Goal: Information Seeking & Learning: Find specific fact

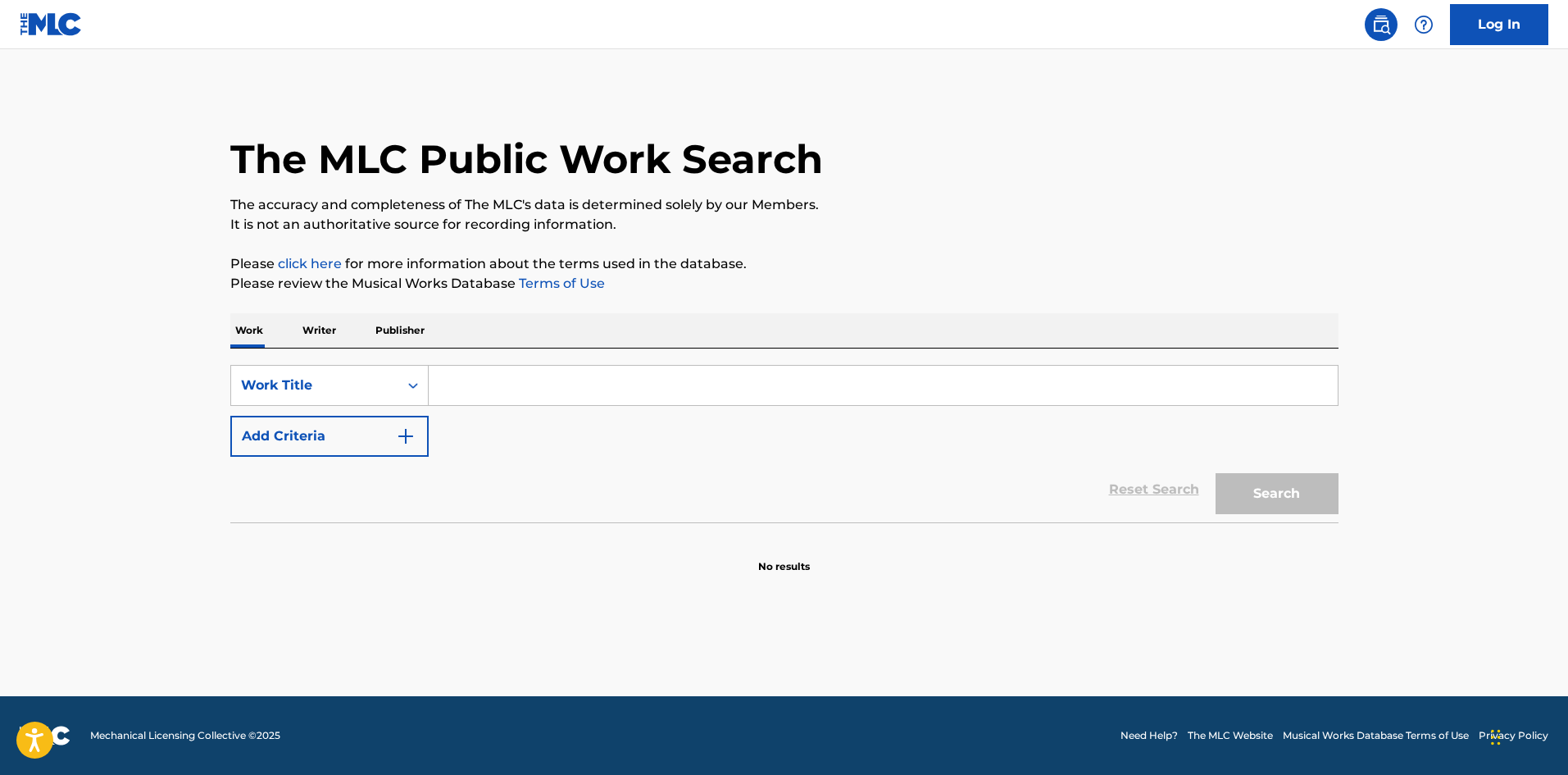
click at [607, 370] on input "Search Form" at bounding box center [882, 385] width 909 height 39
paste input "Glizock & Wizop"
type input "Glizock & Wizop"
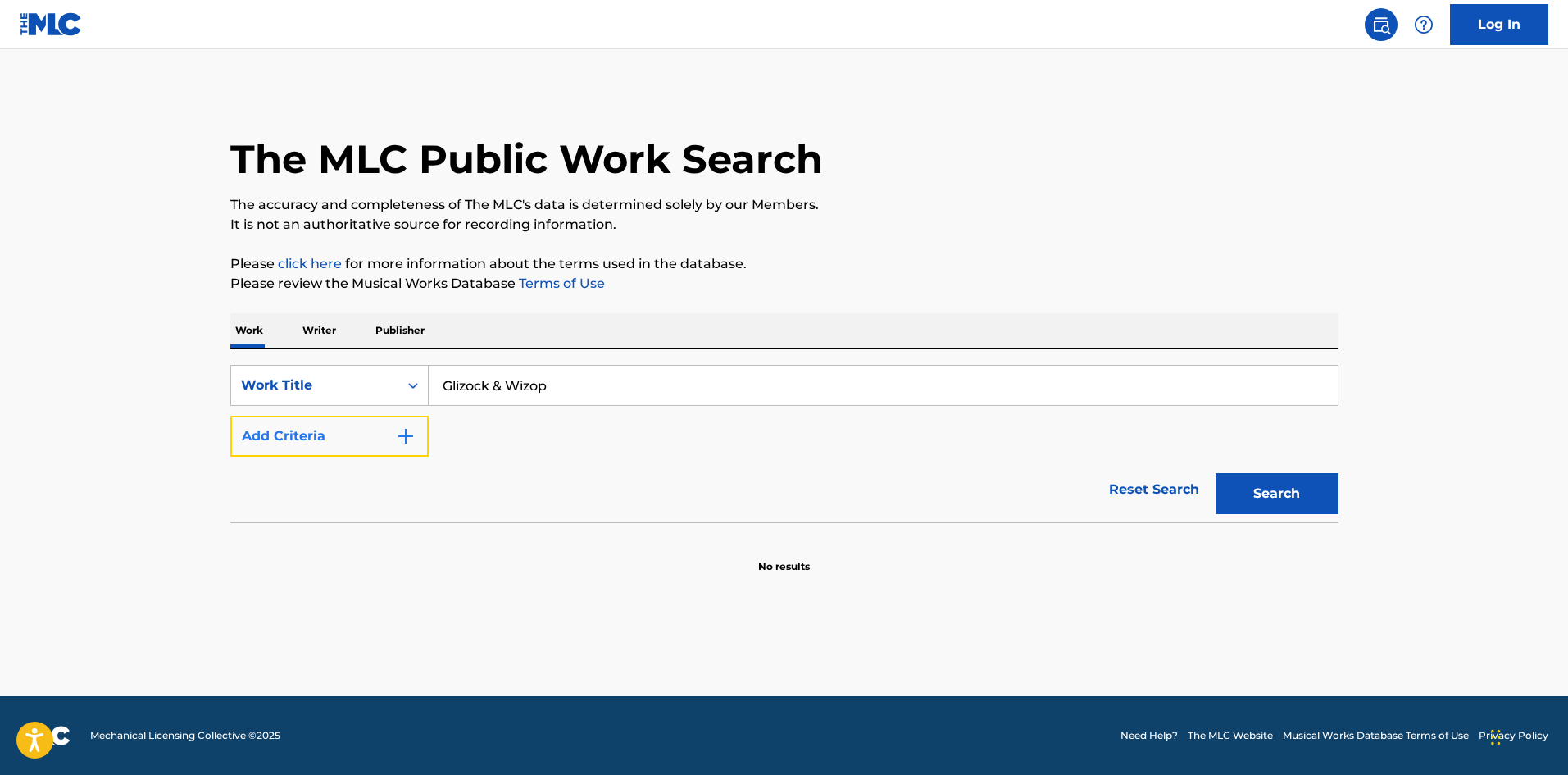
click at [315, 441] on button "Add Criteria" at bounding box center [329, 435] width 199 height 41
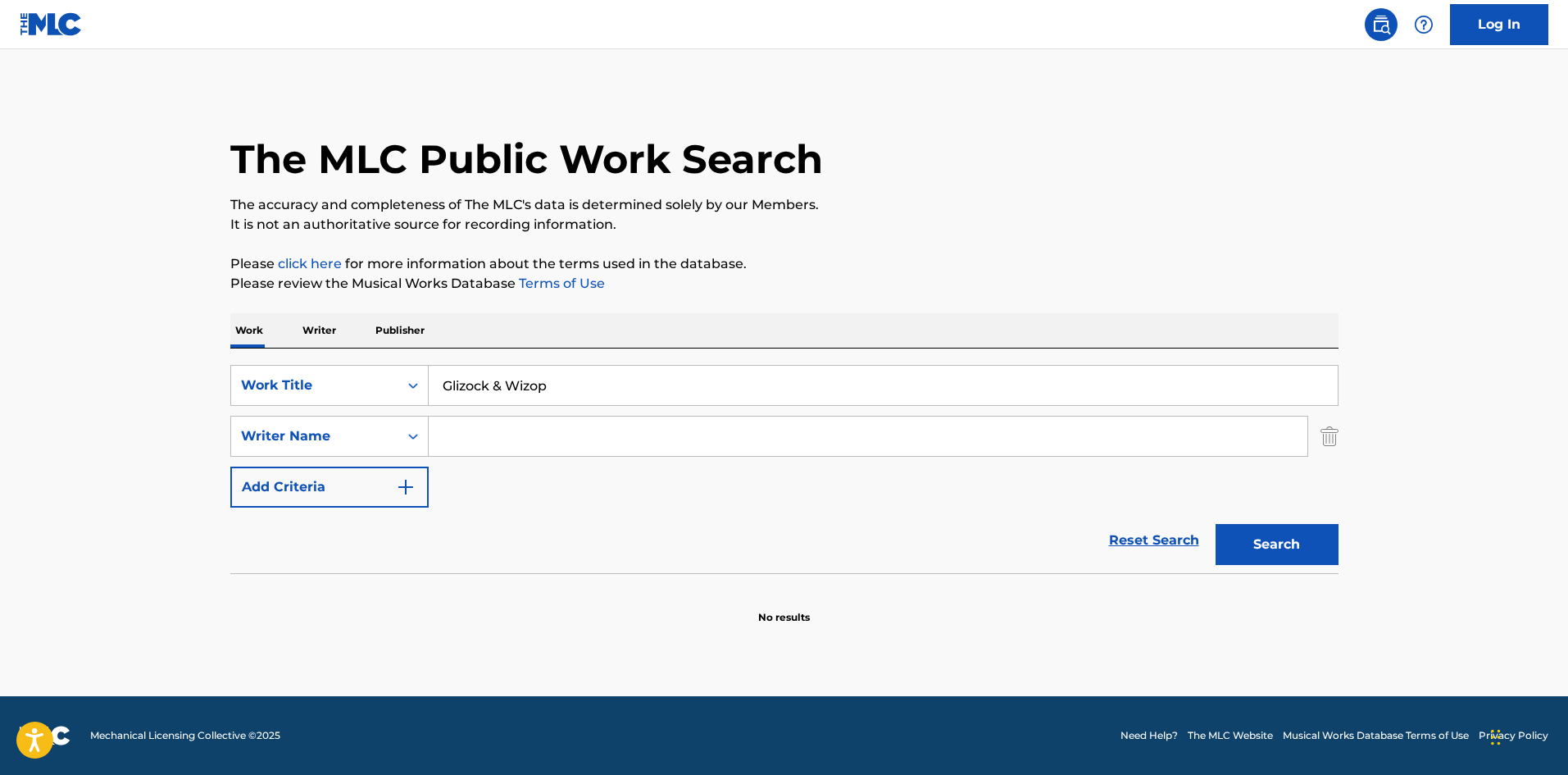
click at [448, 438] on input "Search Form" at bounding box center [867, 435] width 878 height 39
paste input "[PERSON_NAME]"
type input "[PERSON_NAME]"
click at [1340, 550] on div "The MLC Public Work Search The accuracy and completeness of The MLC's data is d…" at bounding box center [784, 357] width 1148 height 534
click at [1292, 543] on button "Search" at bounding box center [1277, 544] width 123 height 41
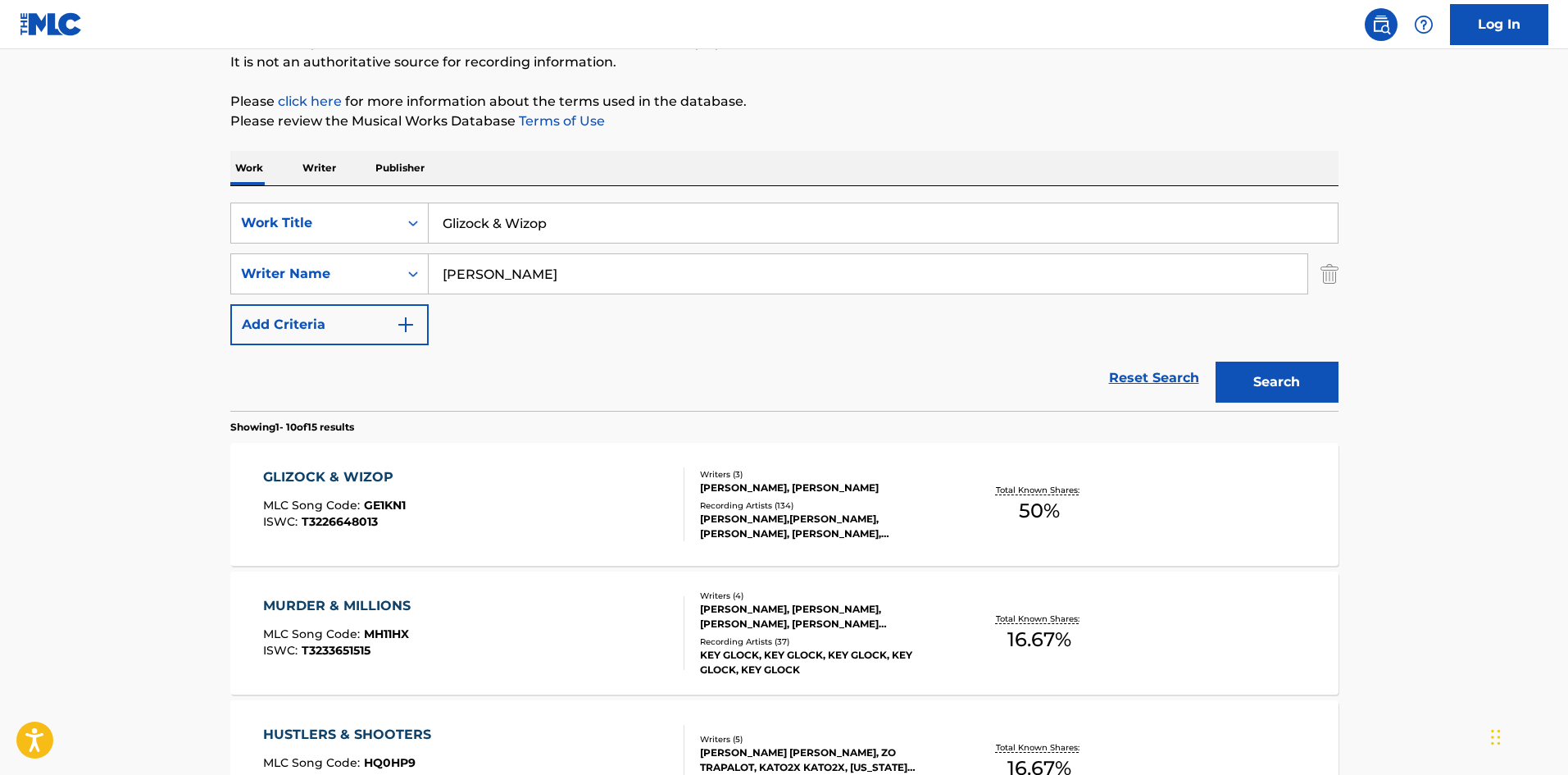
scroll to position [164, 0]
click at [421, 541] on div "GLIZOCK & WIZOP MLC Song Code : GE1KN1 ISWC : T3226648013 Writers ( 3 ) [PERSON…" at bounding box center [784, 502] width 1108 height 123
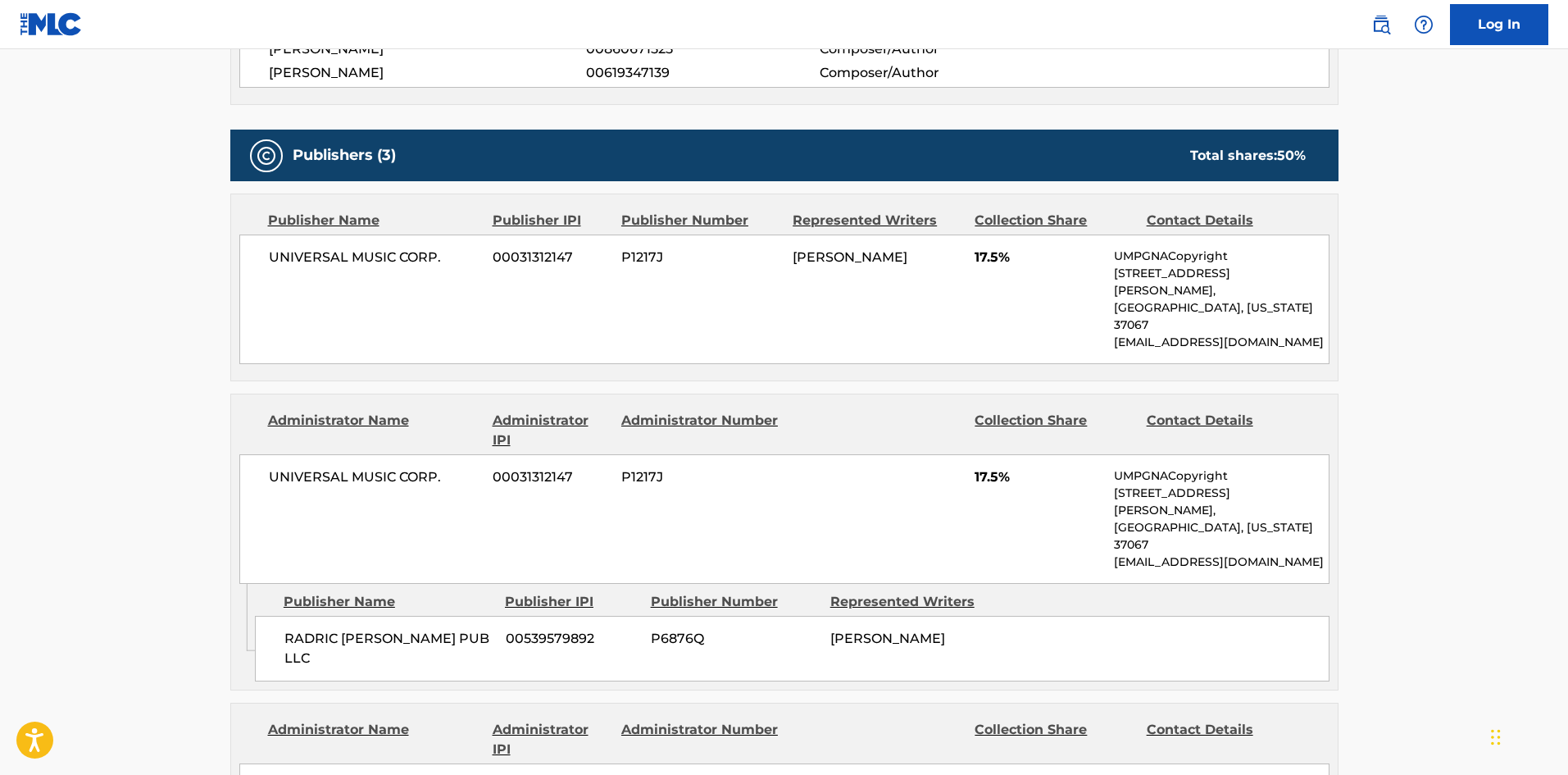
scroll to position [902, 0]
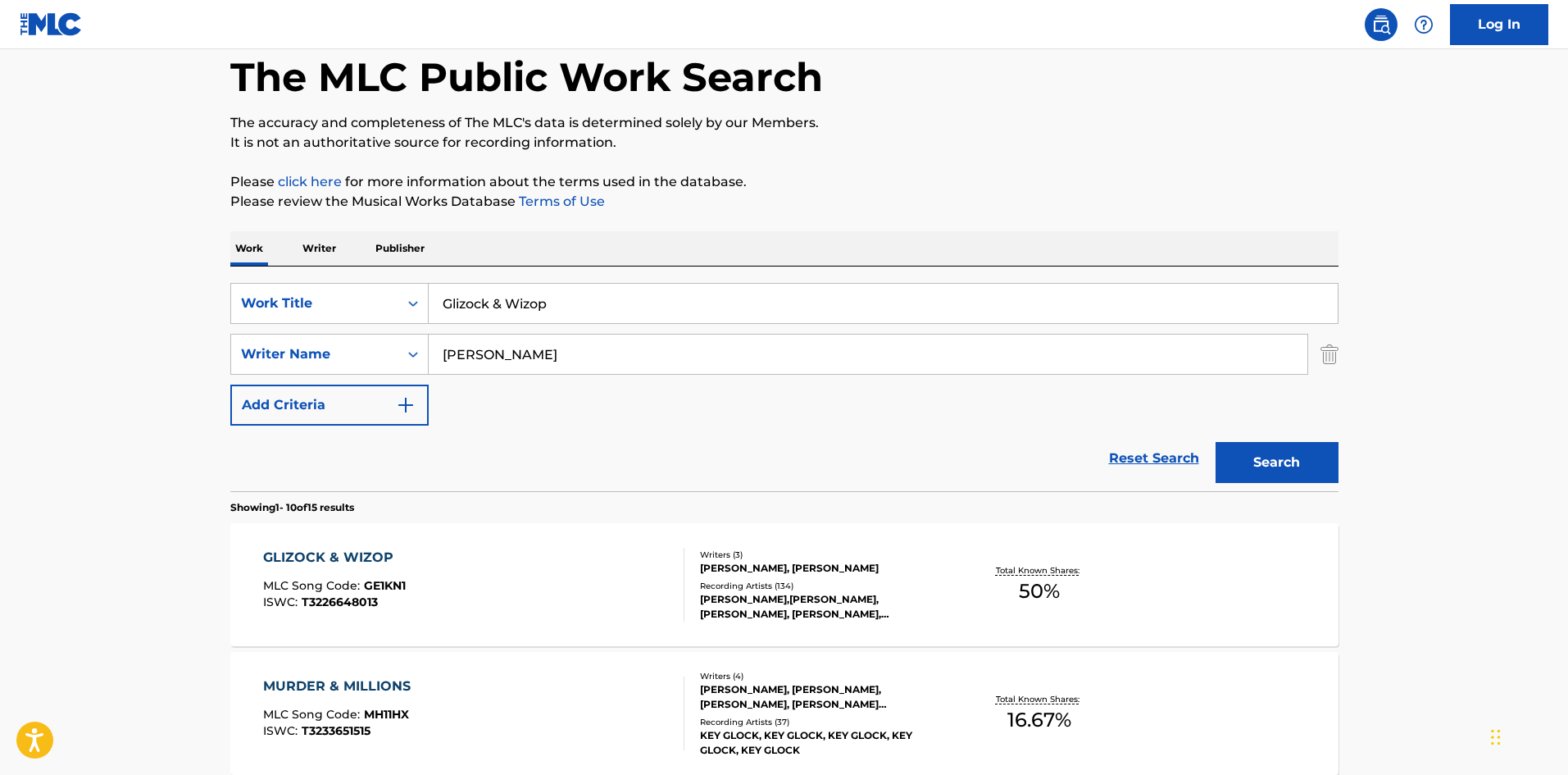
scroll to position [164, 0]
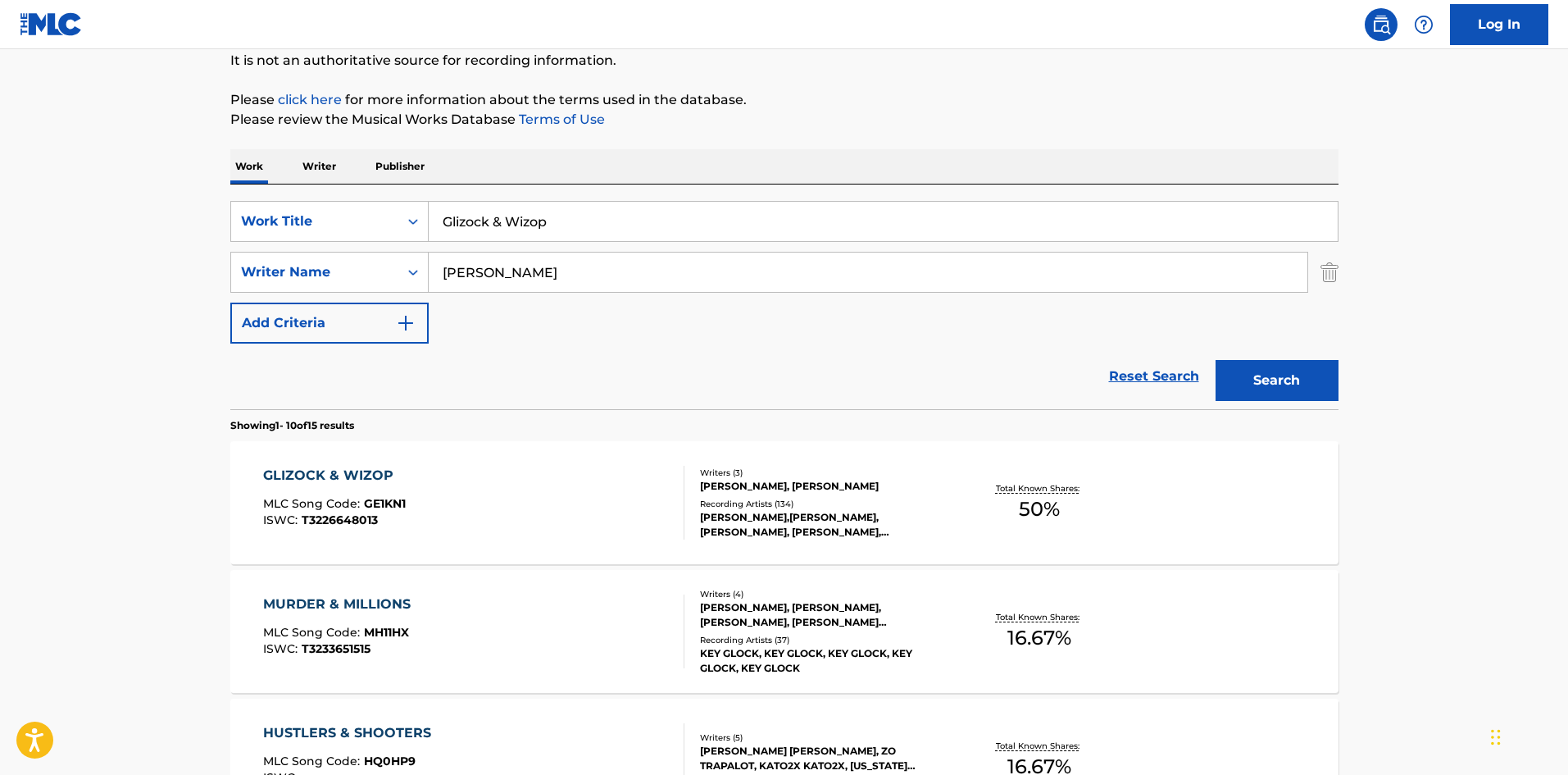
click at [497, 242] on div "SearchWithCriteria7386ed48-a5a4-4cfb-9cb7-f7da905c695b Work Title Glizock & Wiz…" at bounding box center [784, 272] width 1108 height 143
click at [508, 221] on input "Glizock & Wizop" at bounding box center [882, 221] width 909 height 39
paste input "Holy Smokes"
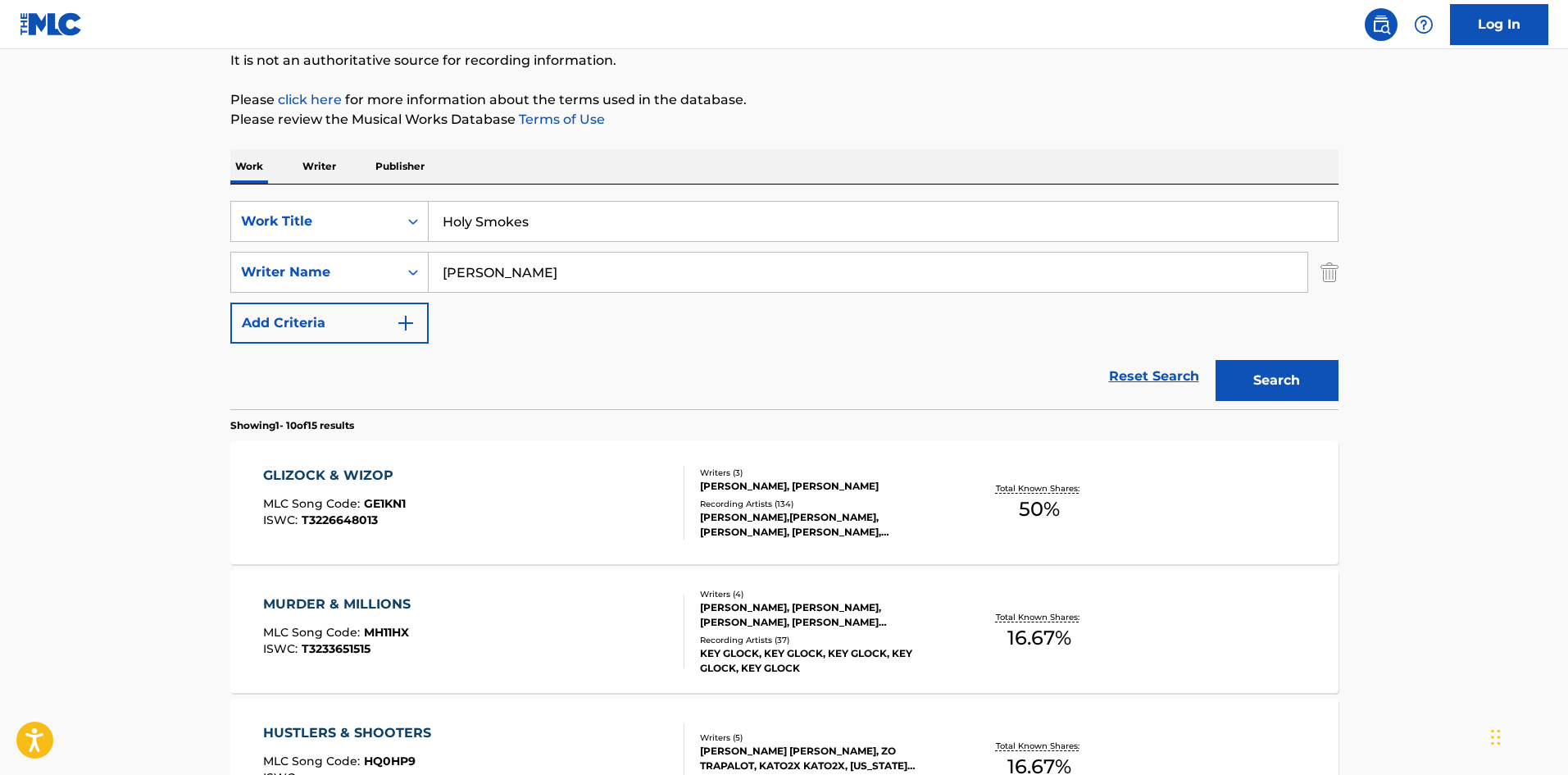
type input "Holy Smokes"
click at [664, 287] on input "[PERSON_NAME]" at bounding box center [867, 272] width 878 height 39
paste input "Maruwanaya"
type input "Maruwanaya"
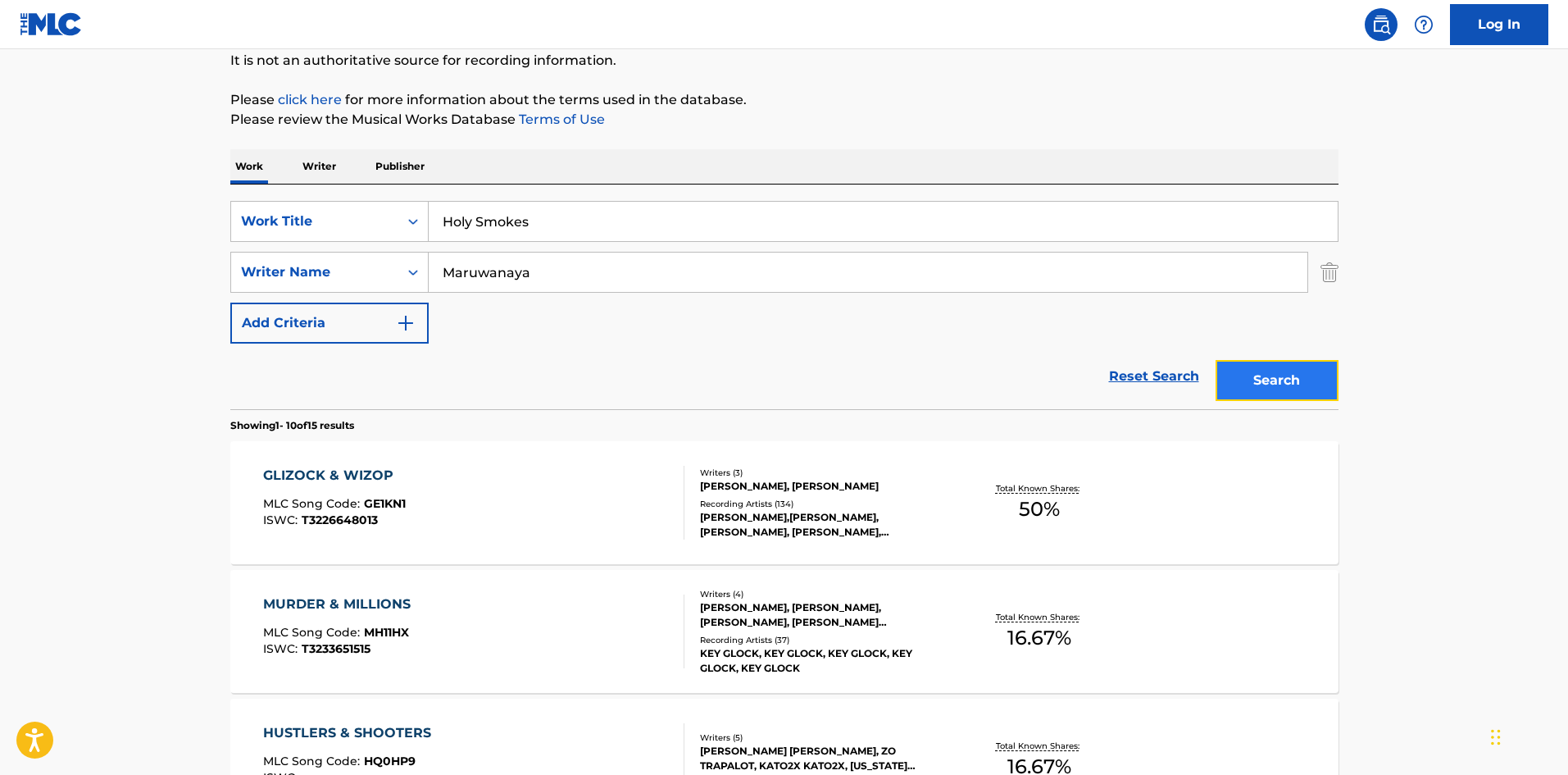
click at [1307, 378] on button "Search" at bounding box center [1277, 380] width 123 height 41
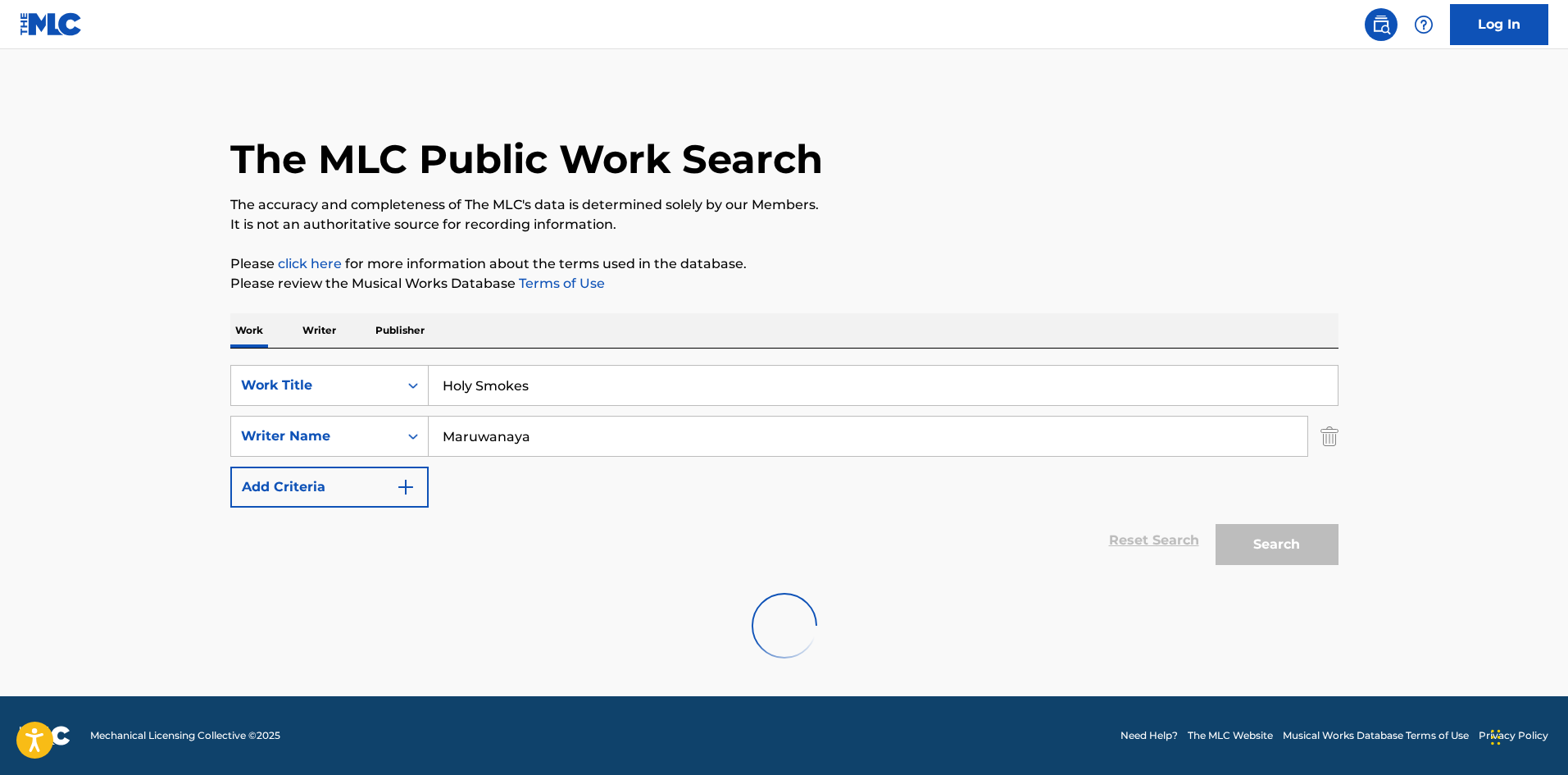
scroll to position [0, 0]
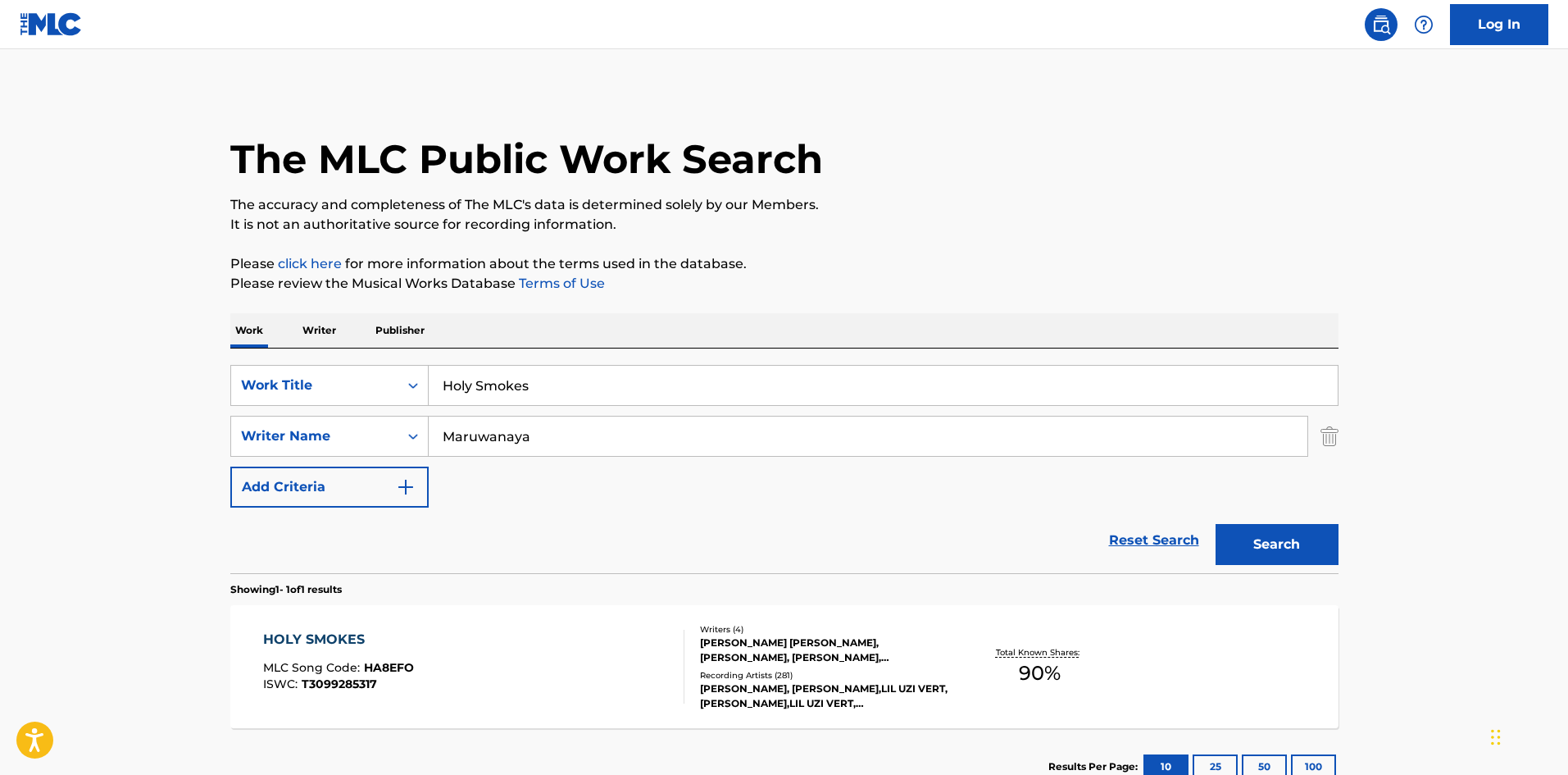
click at [549, 691] on div "HOLY SMOKES MLC Song Code : HA8EFO ISWC : T3099285317" at bounding box center [474, 667] width 421 height 74
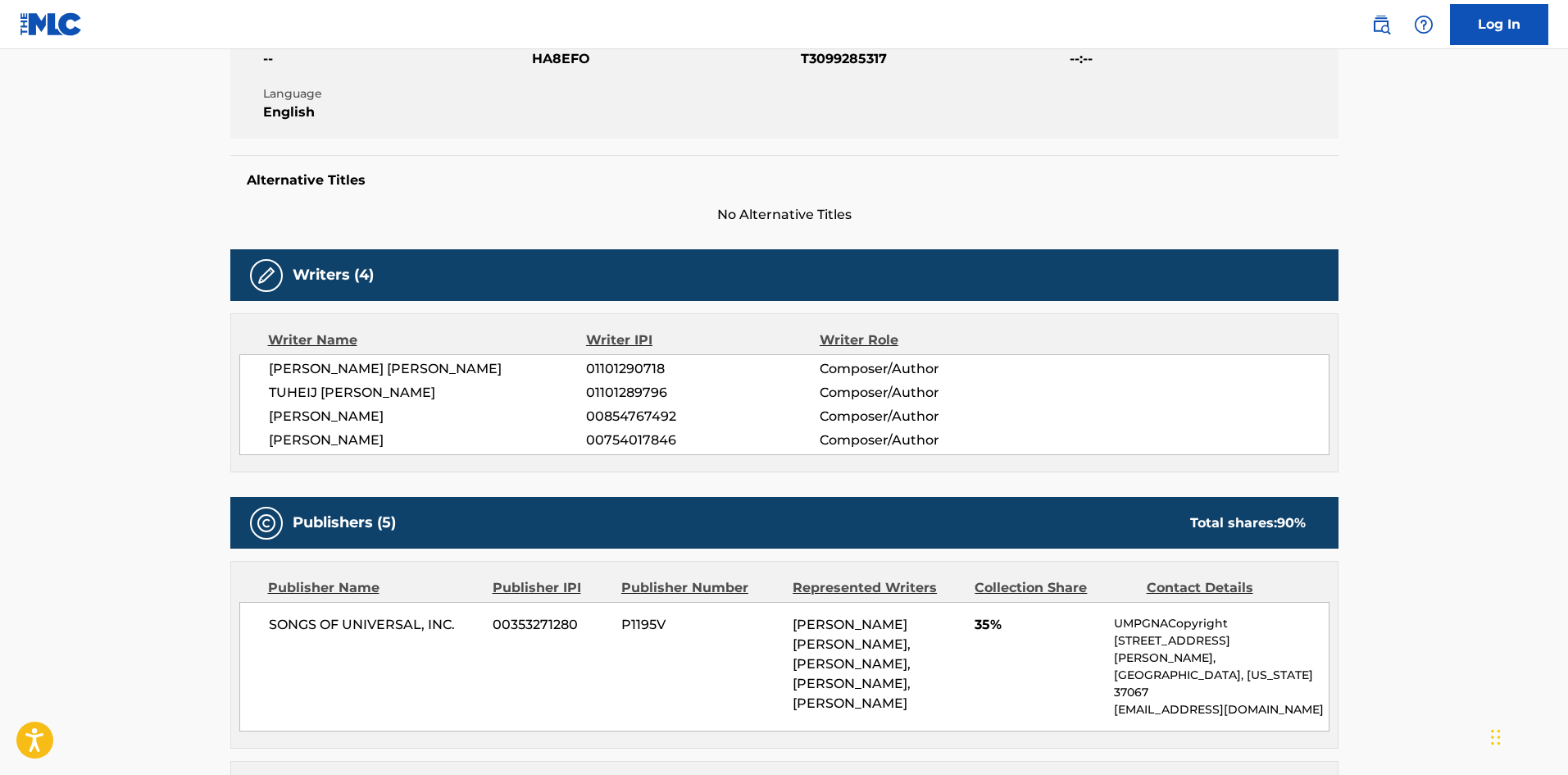
scroll to position [574, 0]
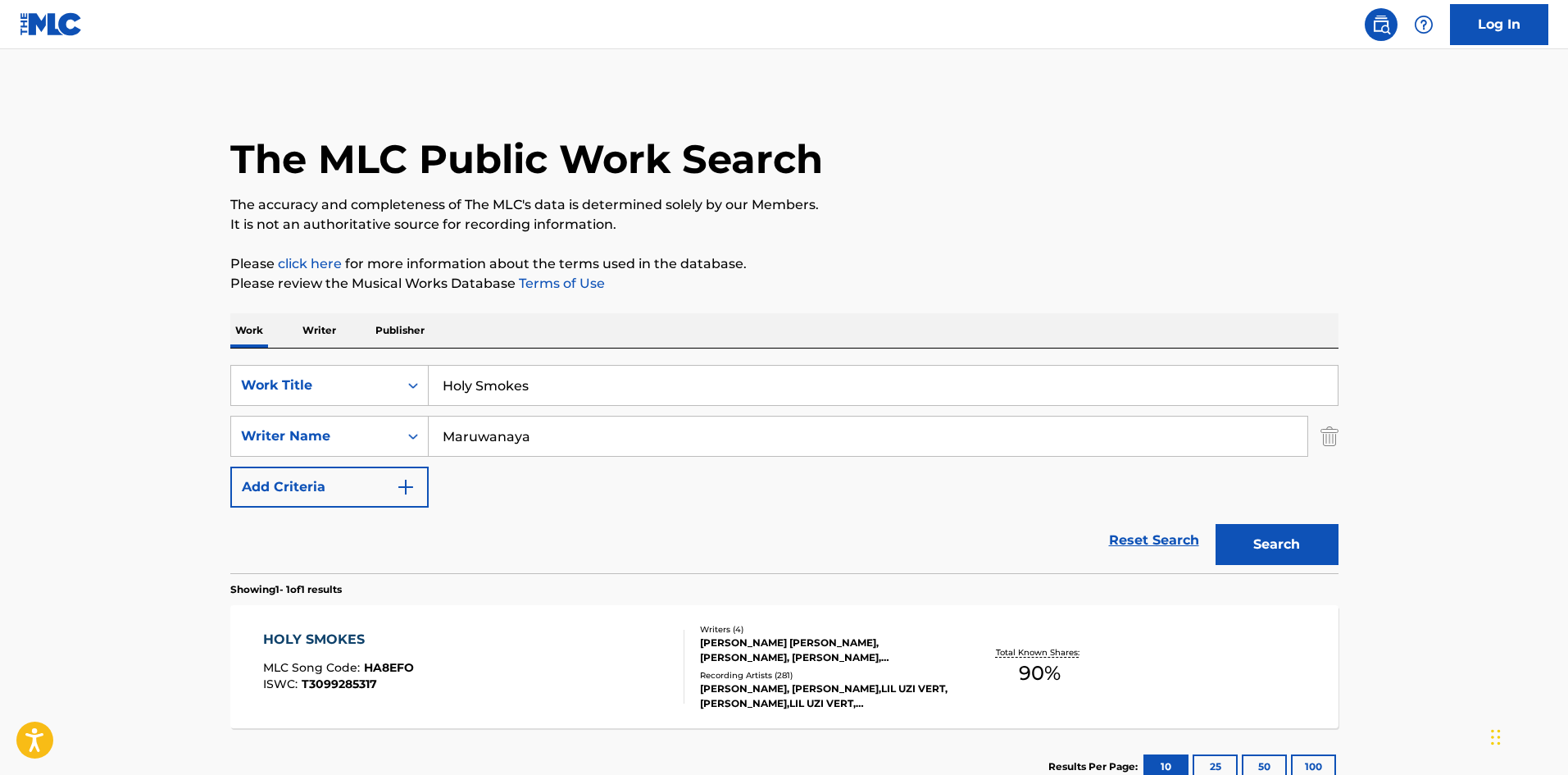
click at [527, 380] on input "Holy Smokes" at bounding box center [882, 385] width 909 height 39
click at [527, 382] on input "Holy Smokes" at bounding box center [882, 385] width 909 height 39
paste input "Proud Of Me"
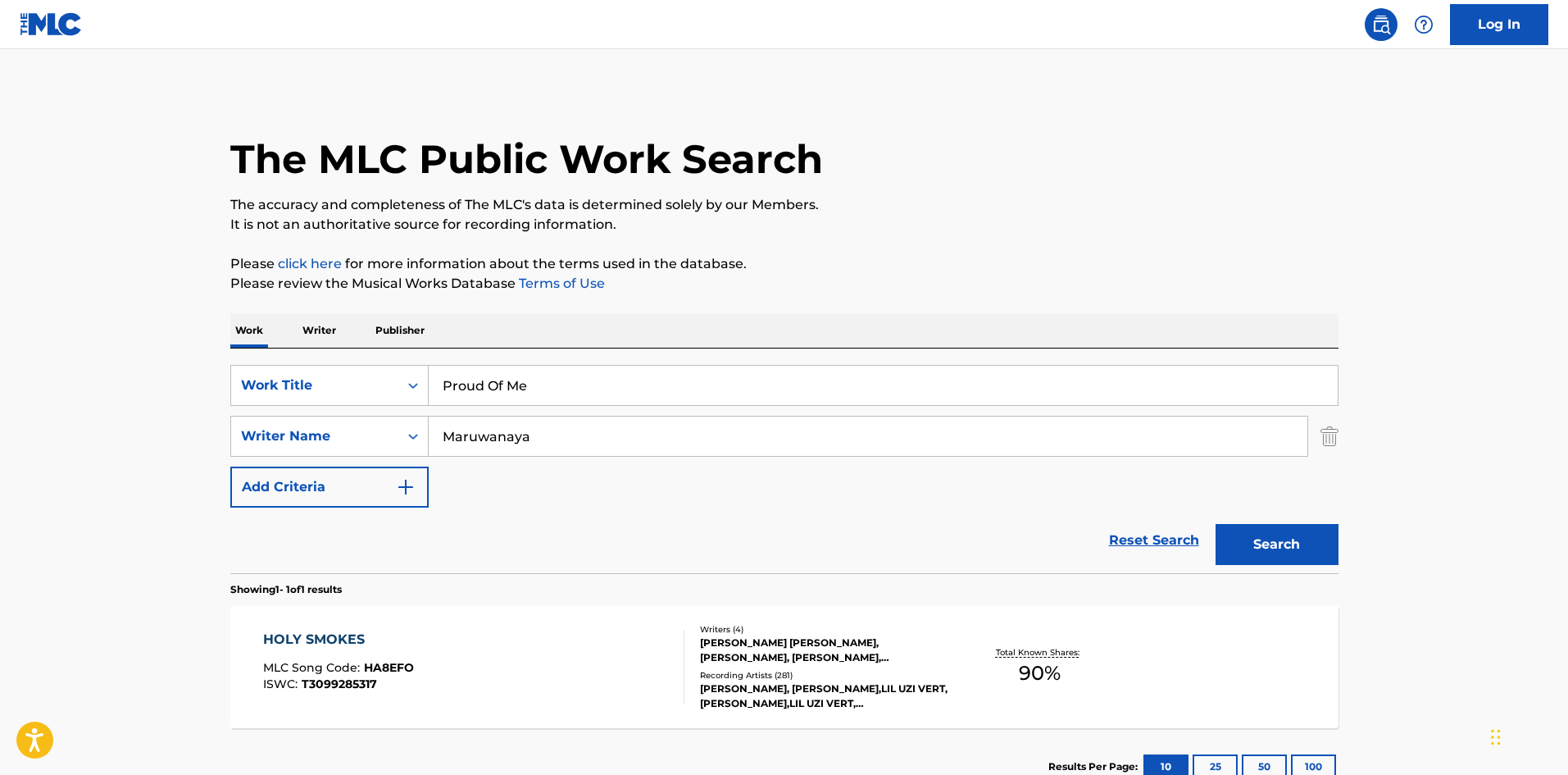
type input "Proud Of Me"
click at [520, 437] on input "Maruwanaya" at bounding box center [867, 435] width 878 height 39
paste input "[PERSON_NAME]"
type input "[PERSON_NAME]"
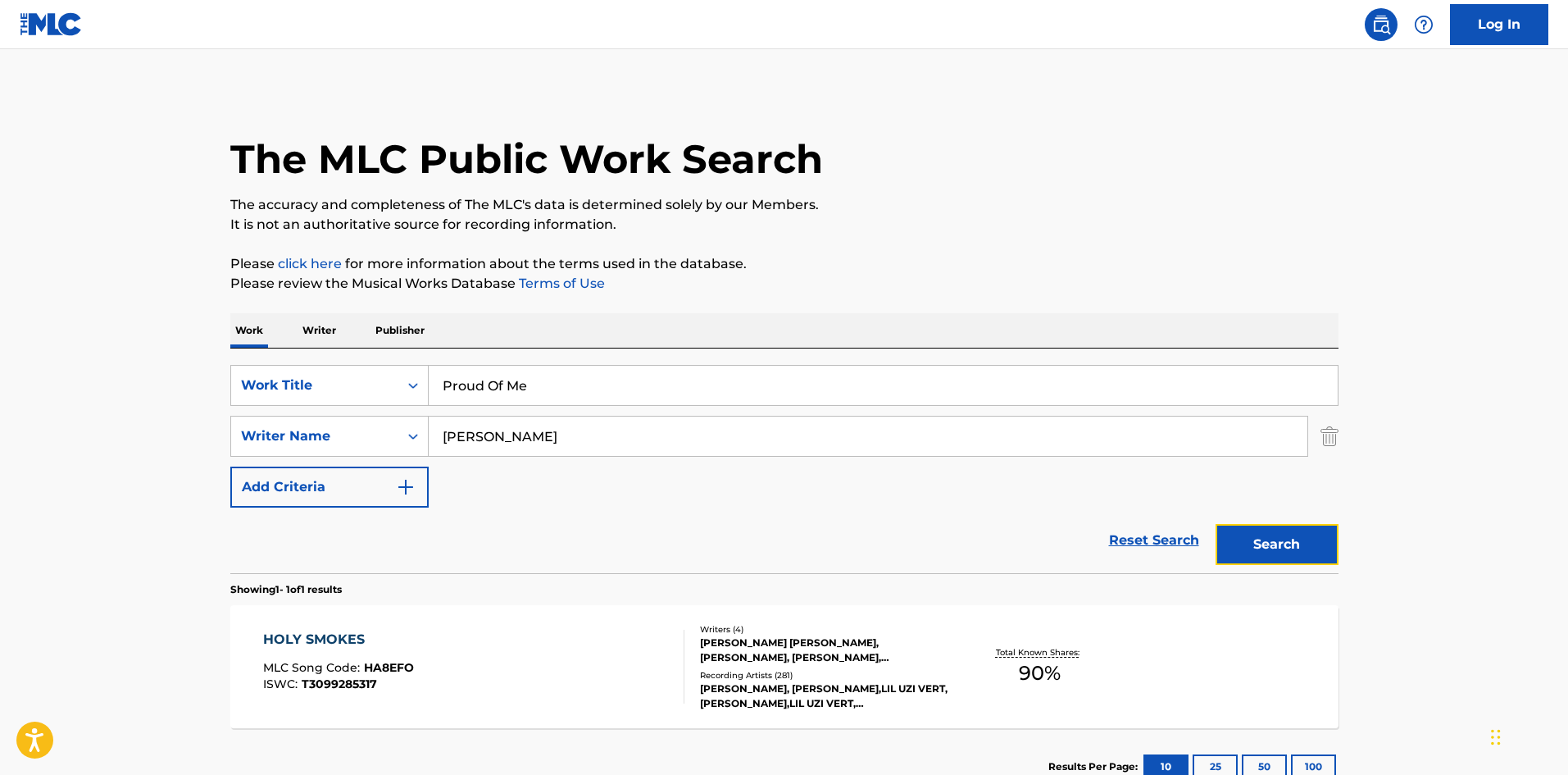
click at [1284, 535] on button "Search" at bounding box center [1277, 544] width 123 height 41
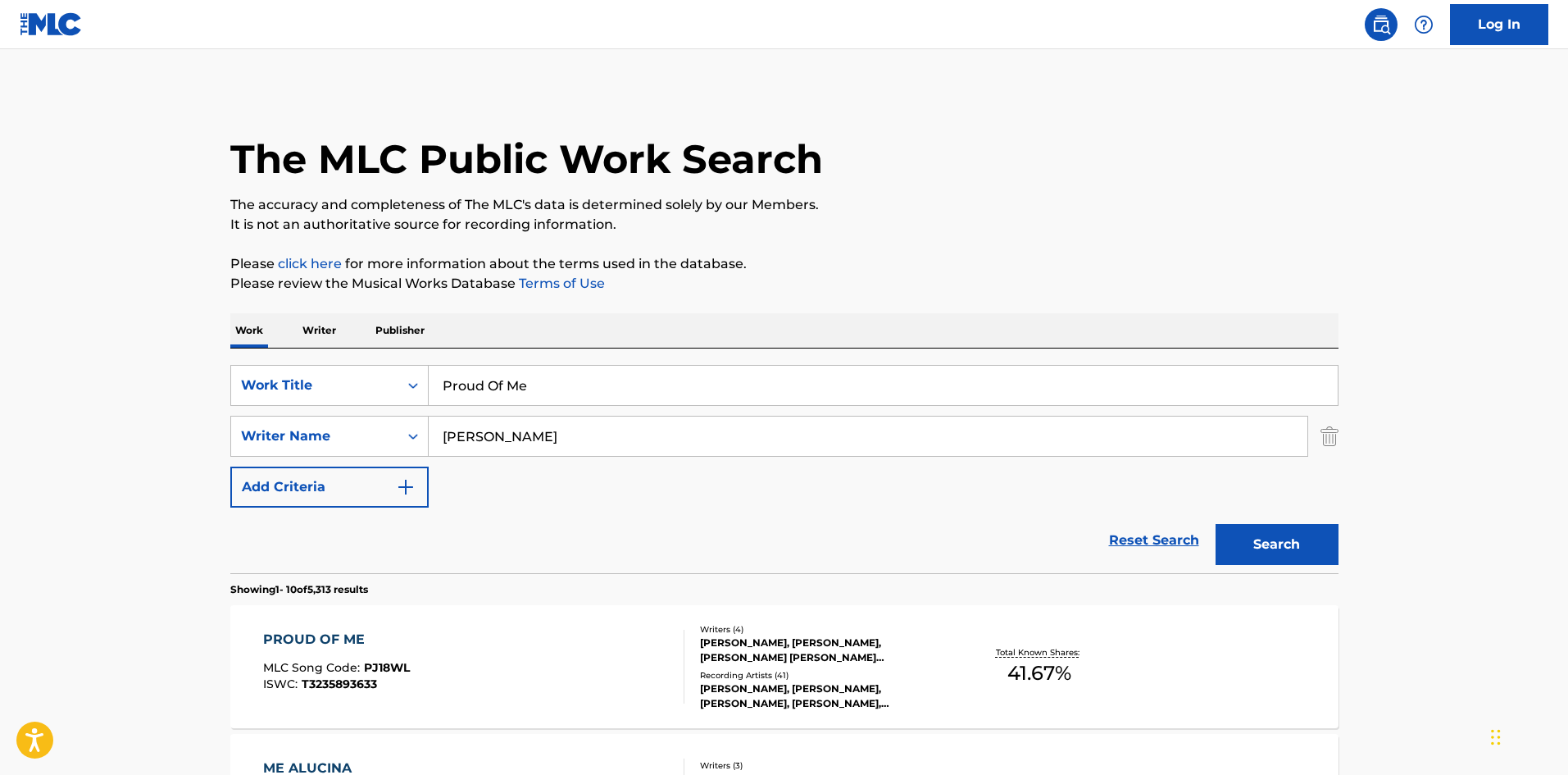
click at [493, 658] on div "PROUD OF ME MLC Song Code : PJ18WL ISWC : T3235893633" at bounding box center [474, 667] width 421 height 74
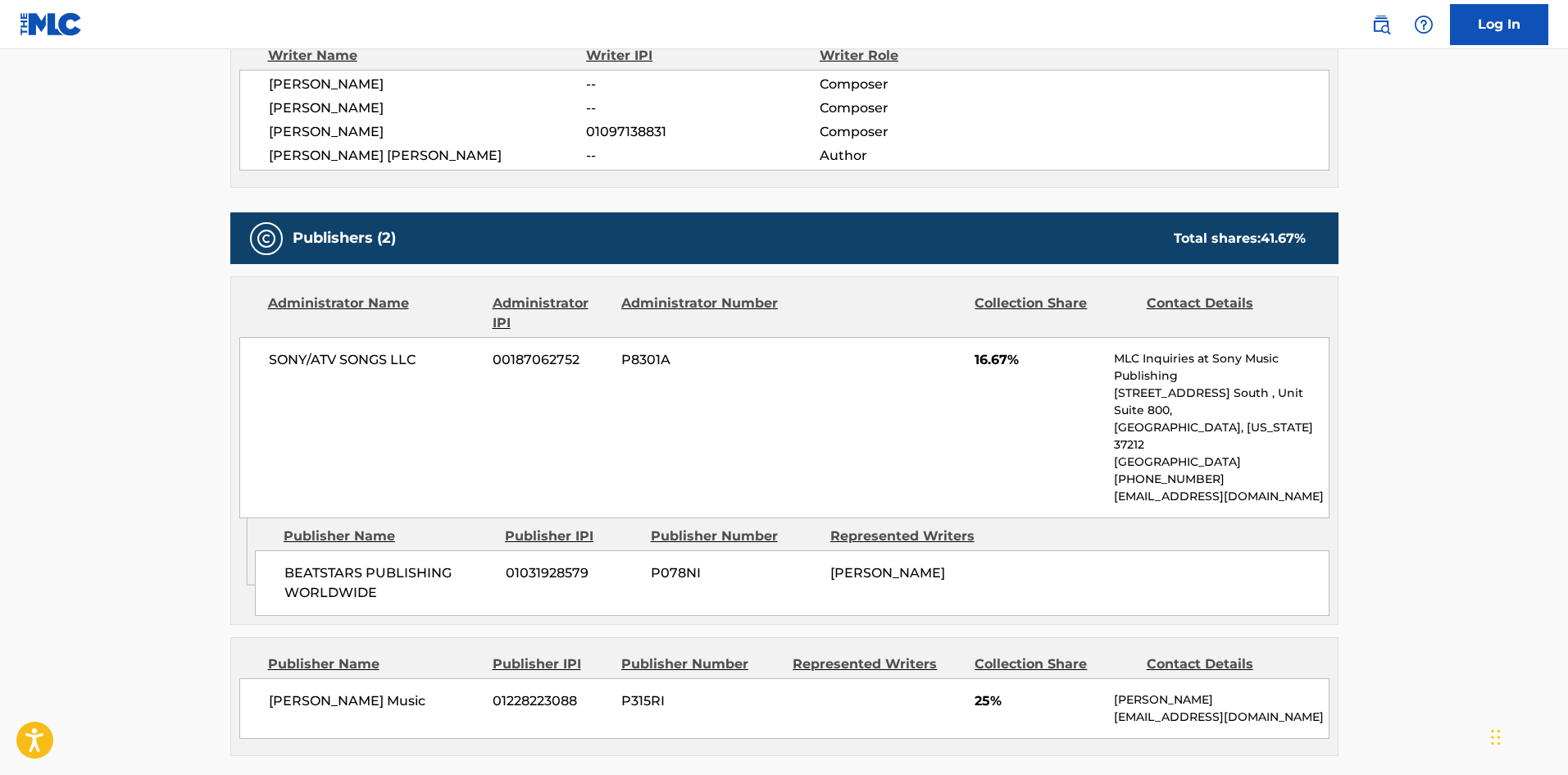
scroll to position [820, 0]
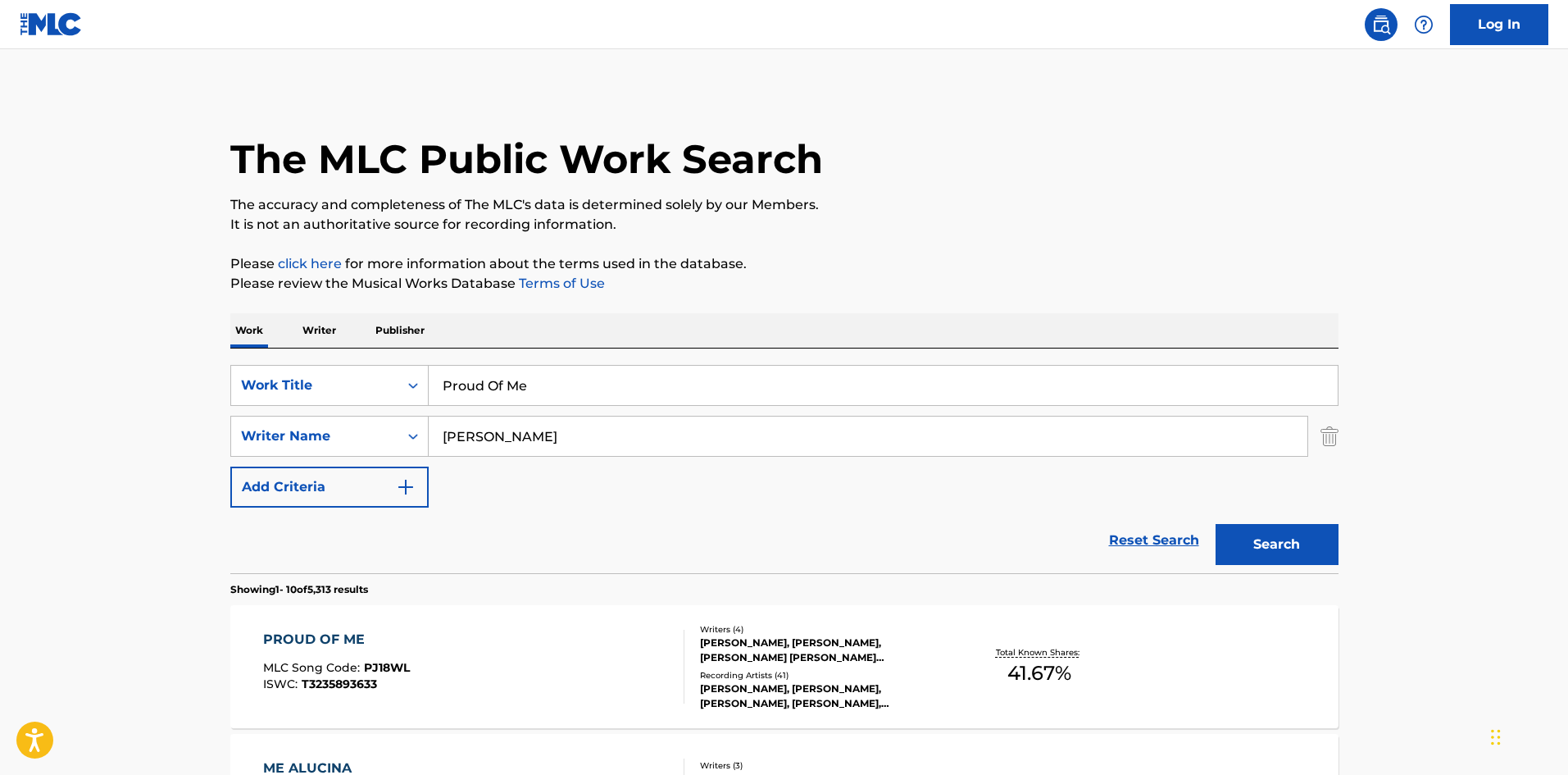
click at [530, 368] on div "SearchWithCriteria7386ed48-a5a4-4cfb-9cb7-f7da905c695b Work Title Proud Of Me S…" at bounding box center [784, 460] width 1108 height 225
click at [530, 368] on input "Proud Of Me" at bounding box center [882, 385] width 909 height 39
paste input "All Went Wrong"
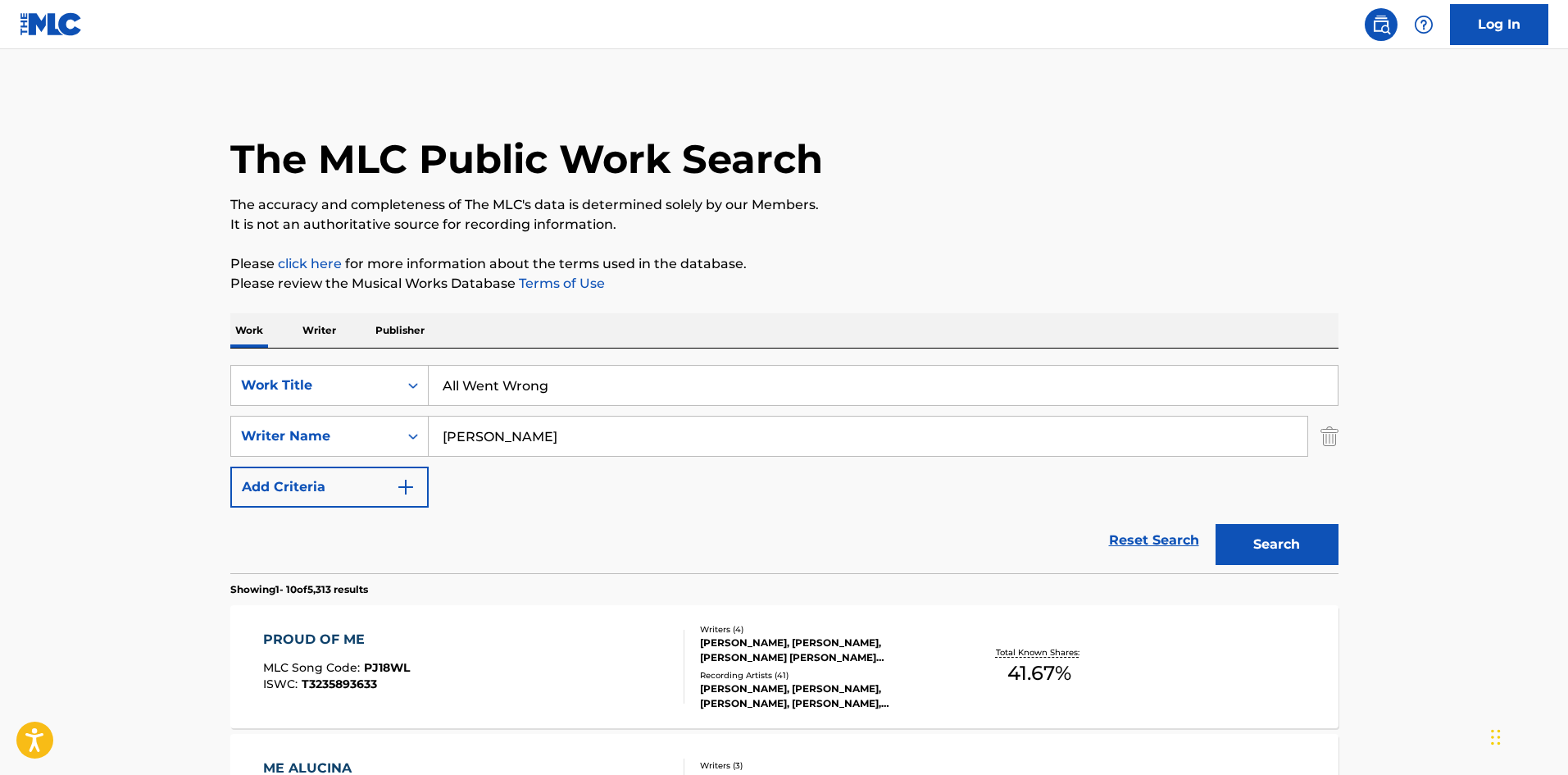
type input "All Went Wrong"
click at [502, 440] on input "[PERSON_NAME]" at bounding box center [867, 435] width 878 height 39
paste input "Butt"
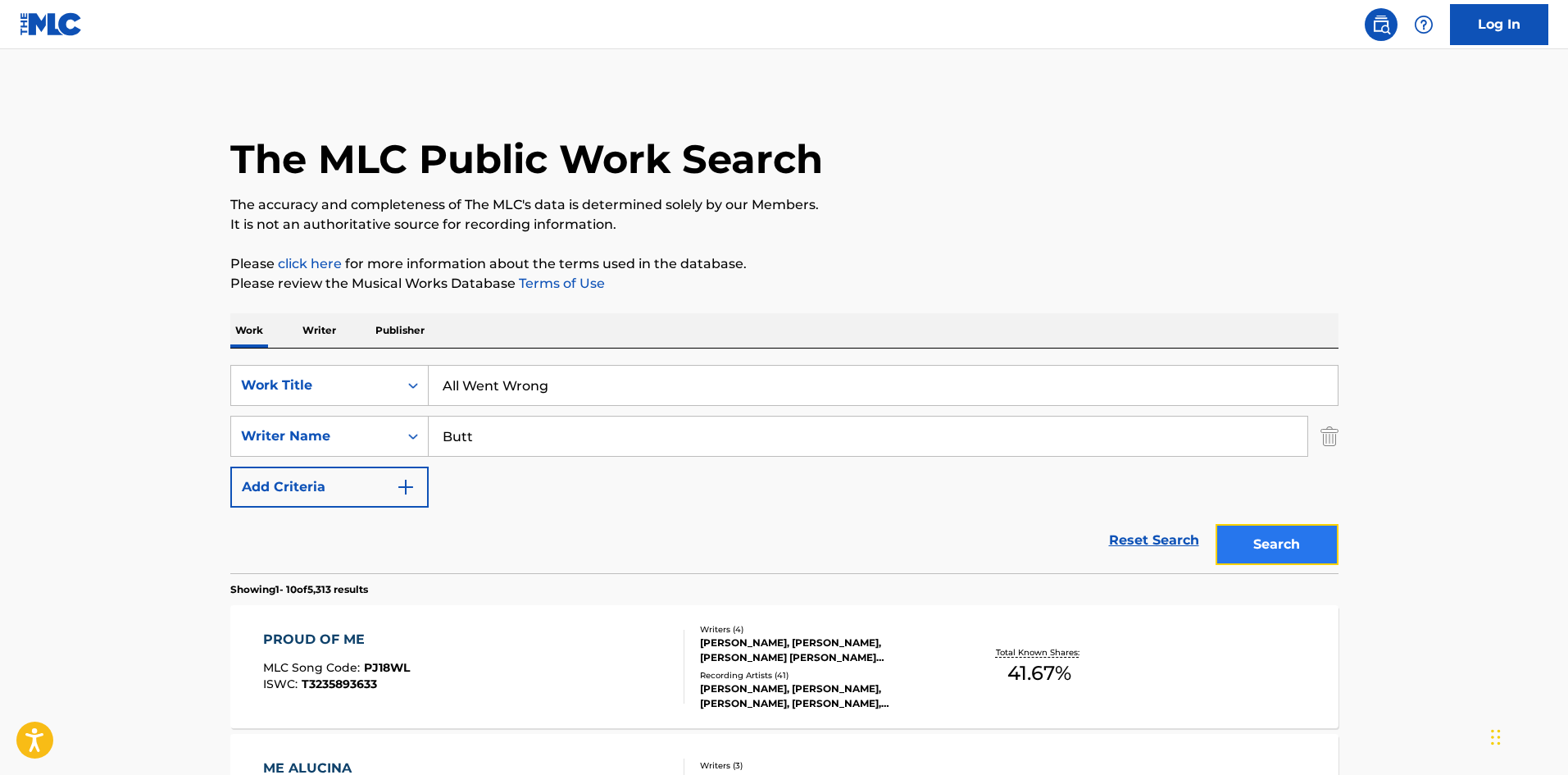
click at [1275, 550] on button "Search" at bounding box center [1277, 544] width 123 height 41
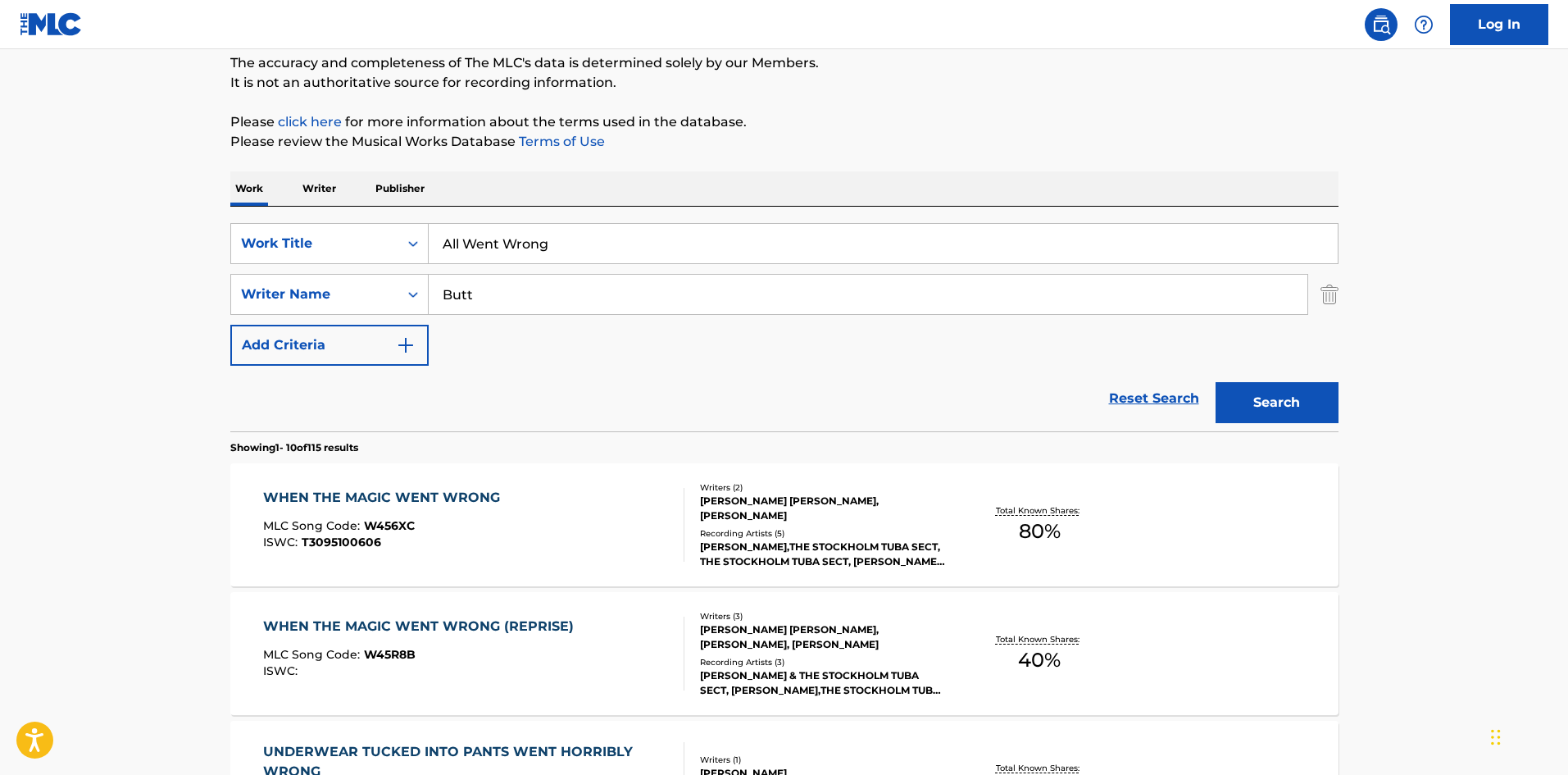
scroll to position [328, 0]
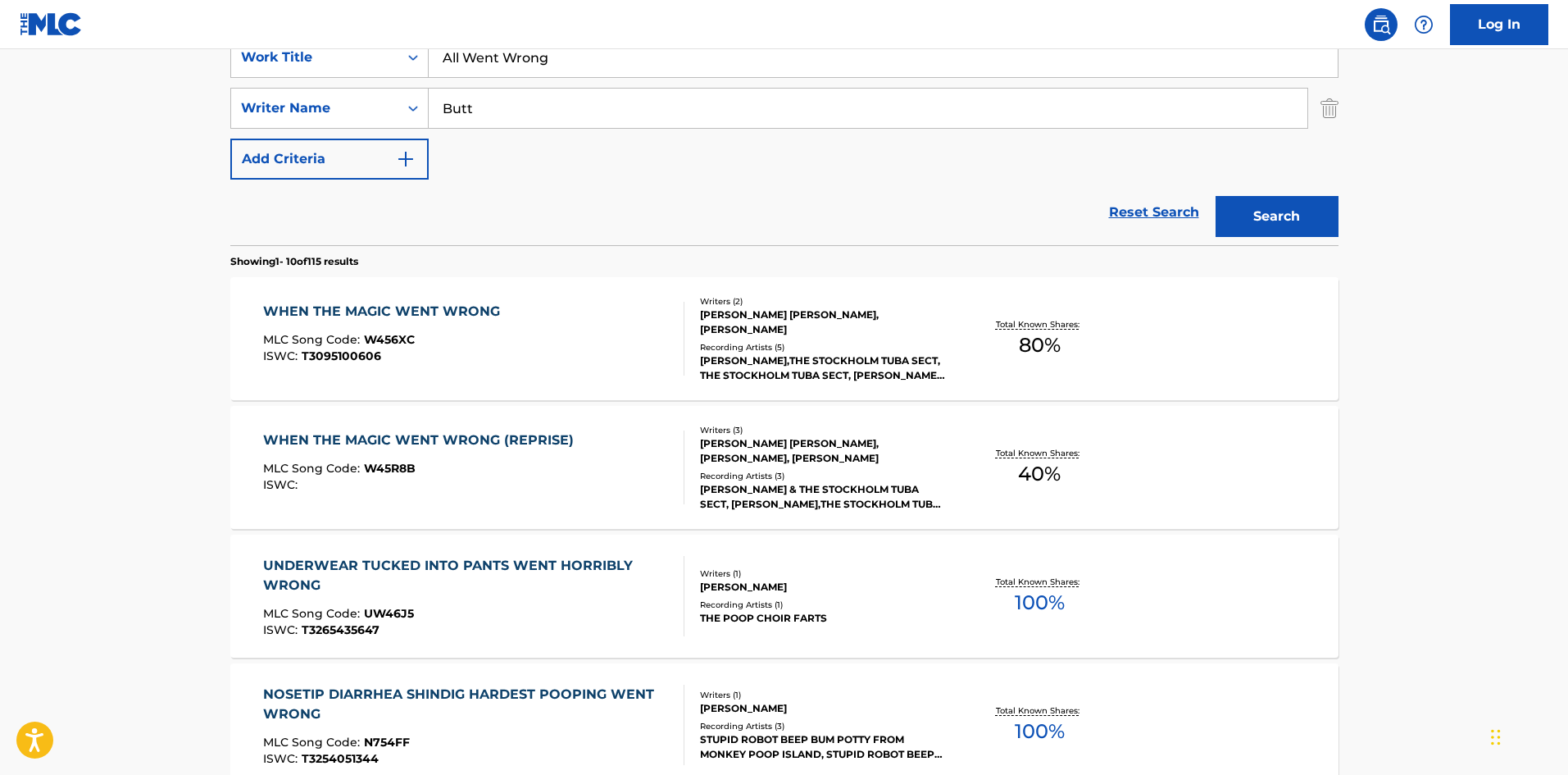
click at [464, 90] on input "Butt" at bounding box center [867, 108] width 878 height 39
click at [464, 92] on input "Butt" at bounding box center [867, 108] width 878 height 39
paste input "[PERSON_NAME]"
type input "[PERSON_NAME]"
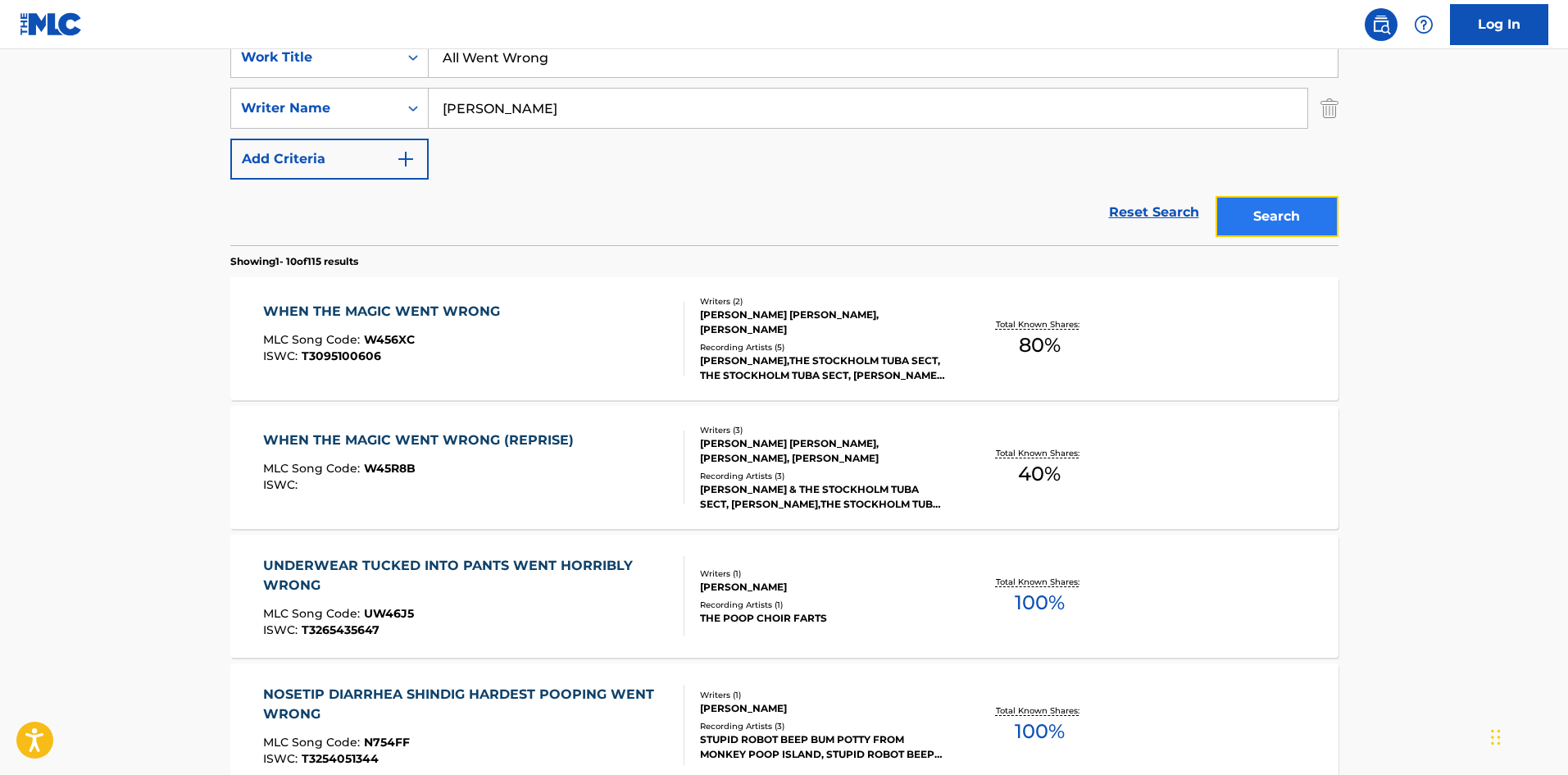
click at [1219, 212] on button "Search" at bounding box center [1277, 216] width 123 height 41
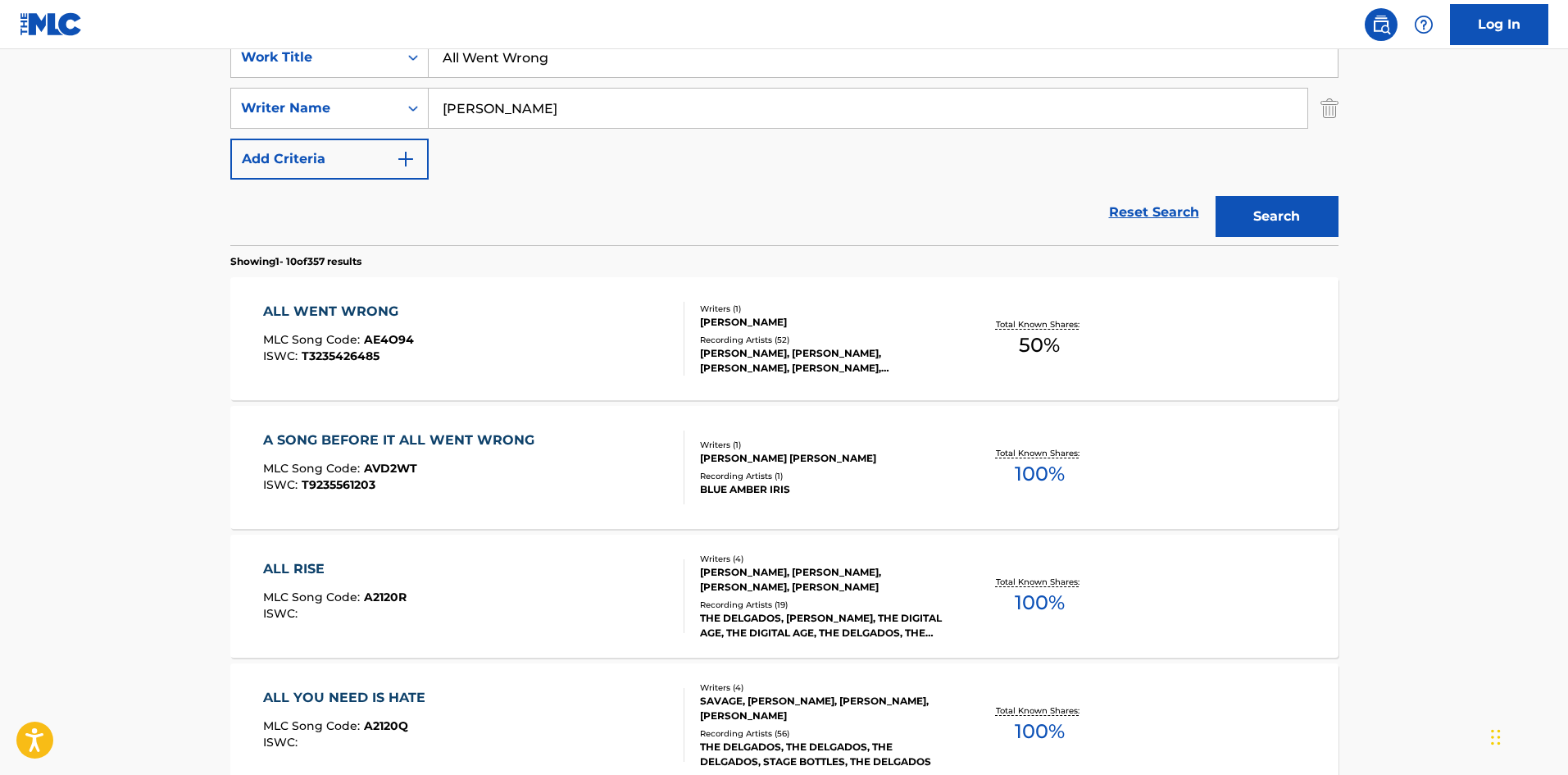
click at [320, 317] on div "ALL WENT WRONG" at bounding box center [338, 312] width 151 height 20
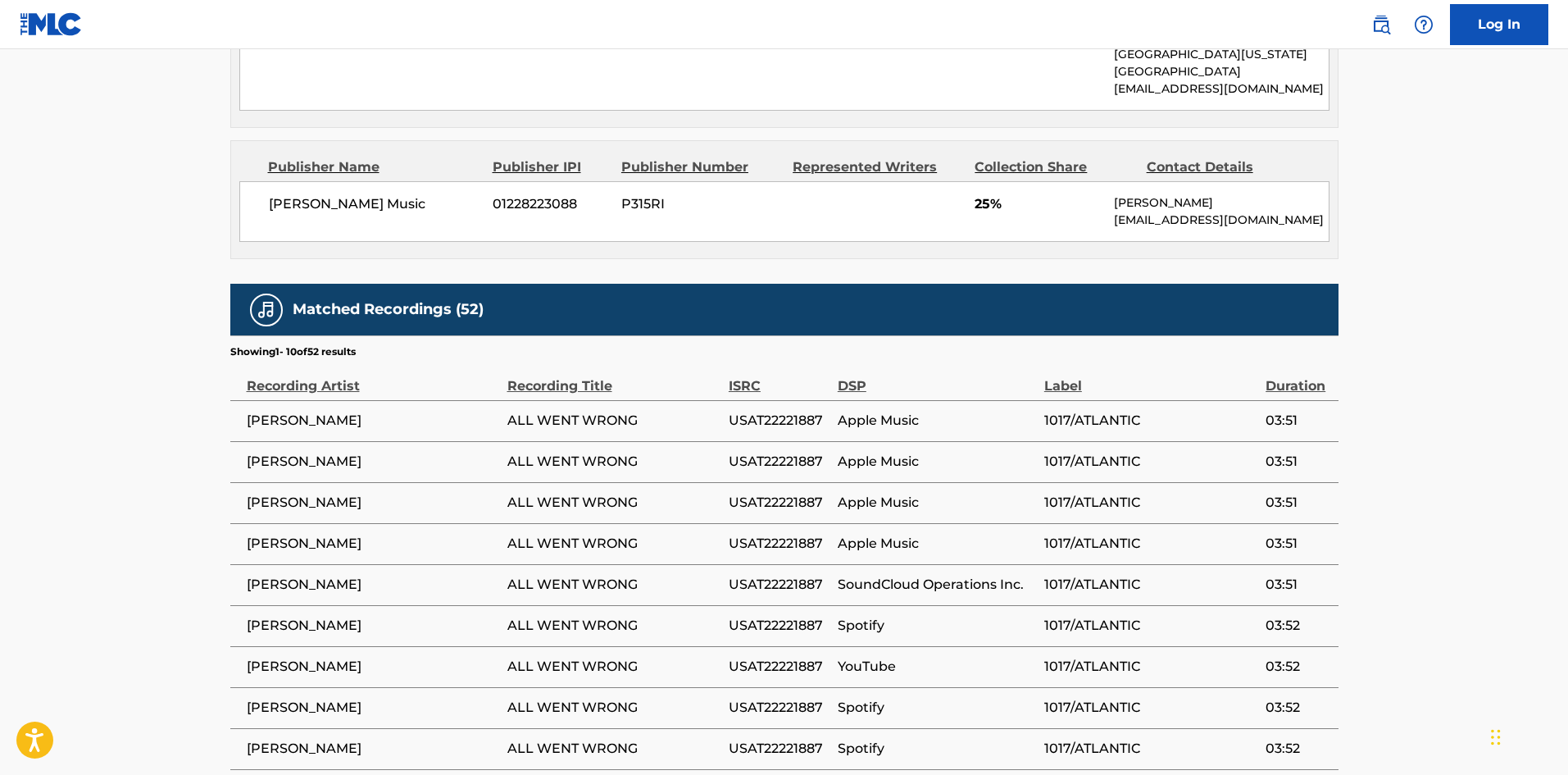
scroll to position [950, 0]
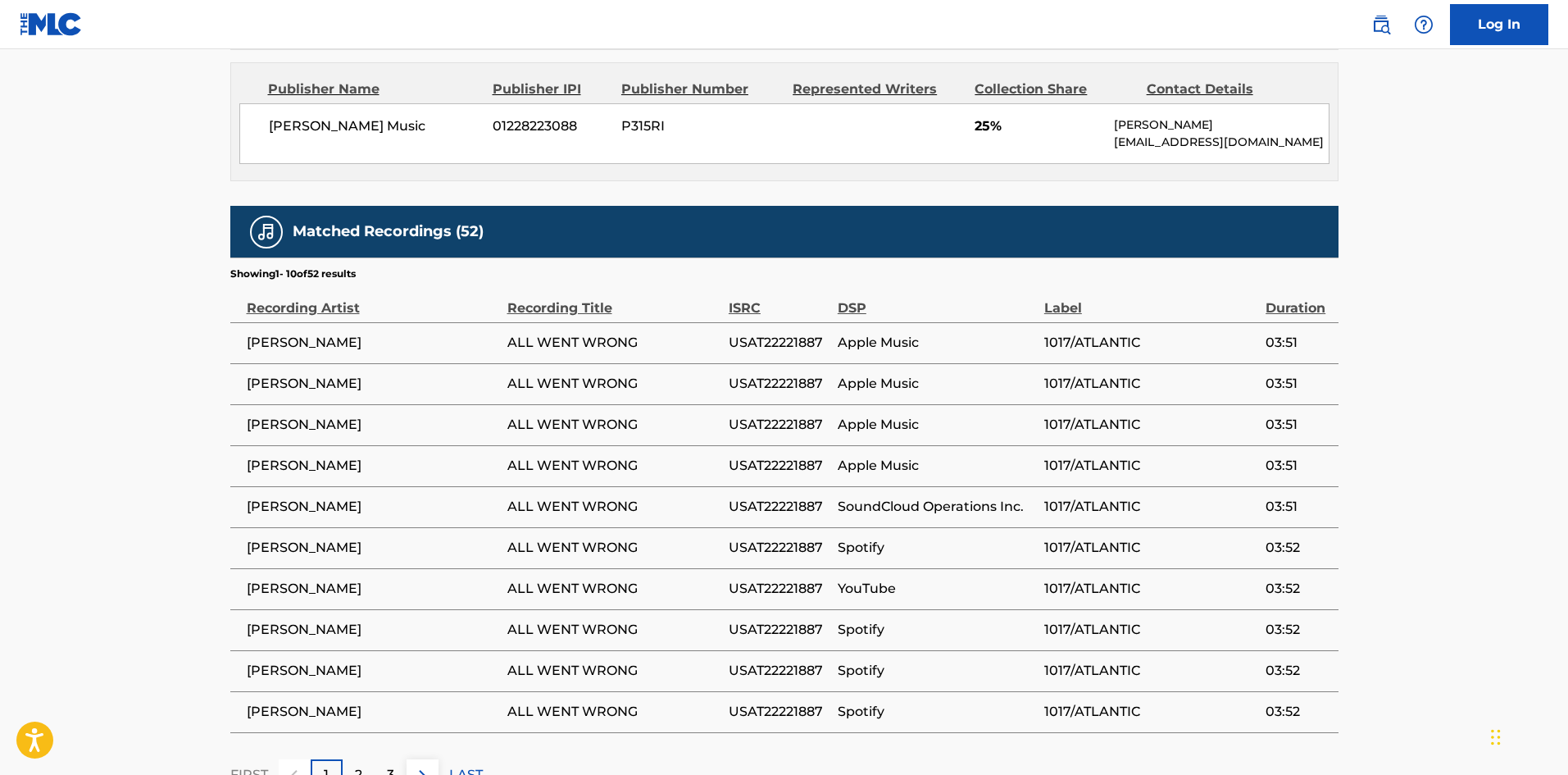
click at [236, 353] on td "[PERSON_NAME]" at bounding box center [369, 343] width 277 height 41
drag, startPoint x: 236, startPoint y: 353, endPoint x: 272, endPoint y: 351, distance: 36.1
click at [272, 351] on td "[PERSON_NAME]" at bounding box center [369, 343] width 277 height 41
copy span "[PERSON_NAME]"
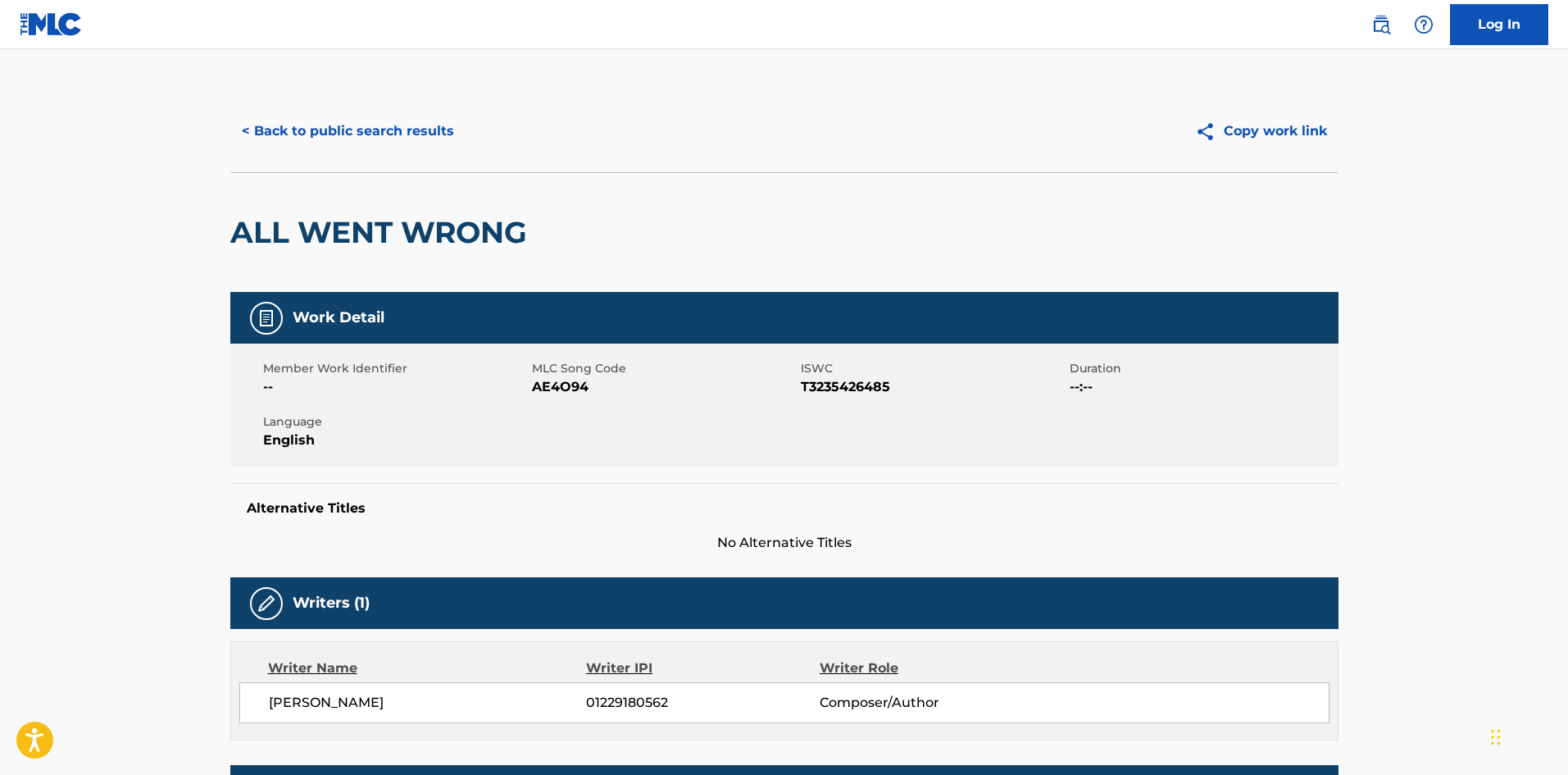
scroll to position [1071, 0]
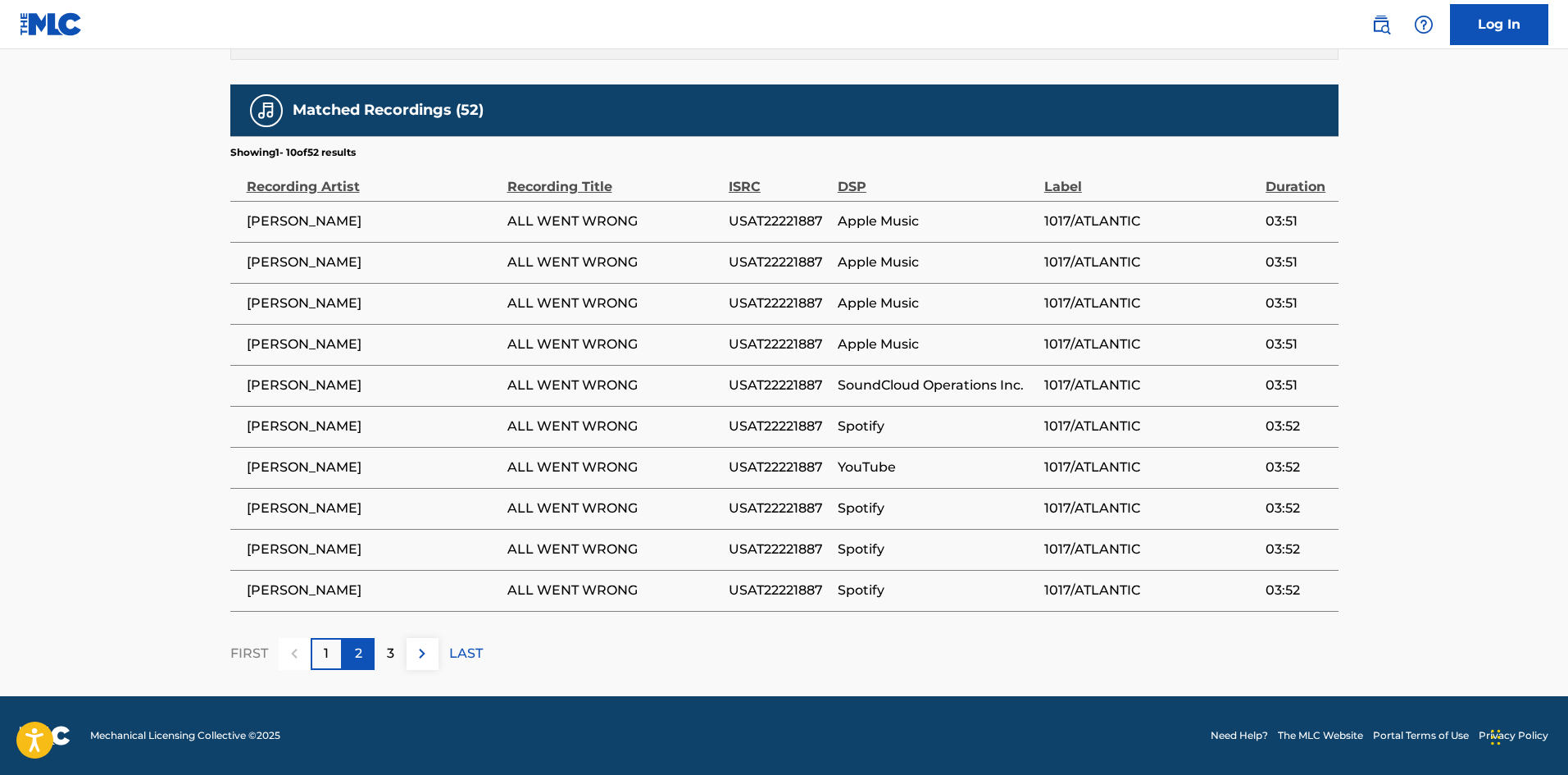
click at [342, 662] on div "2" at bounding box center [358, 654] width 32 height 32
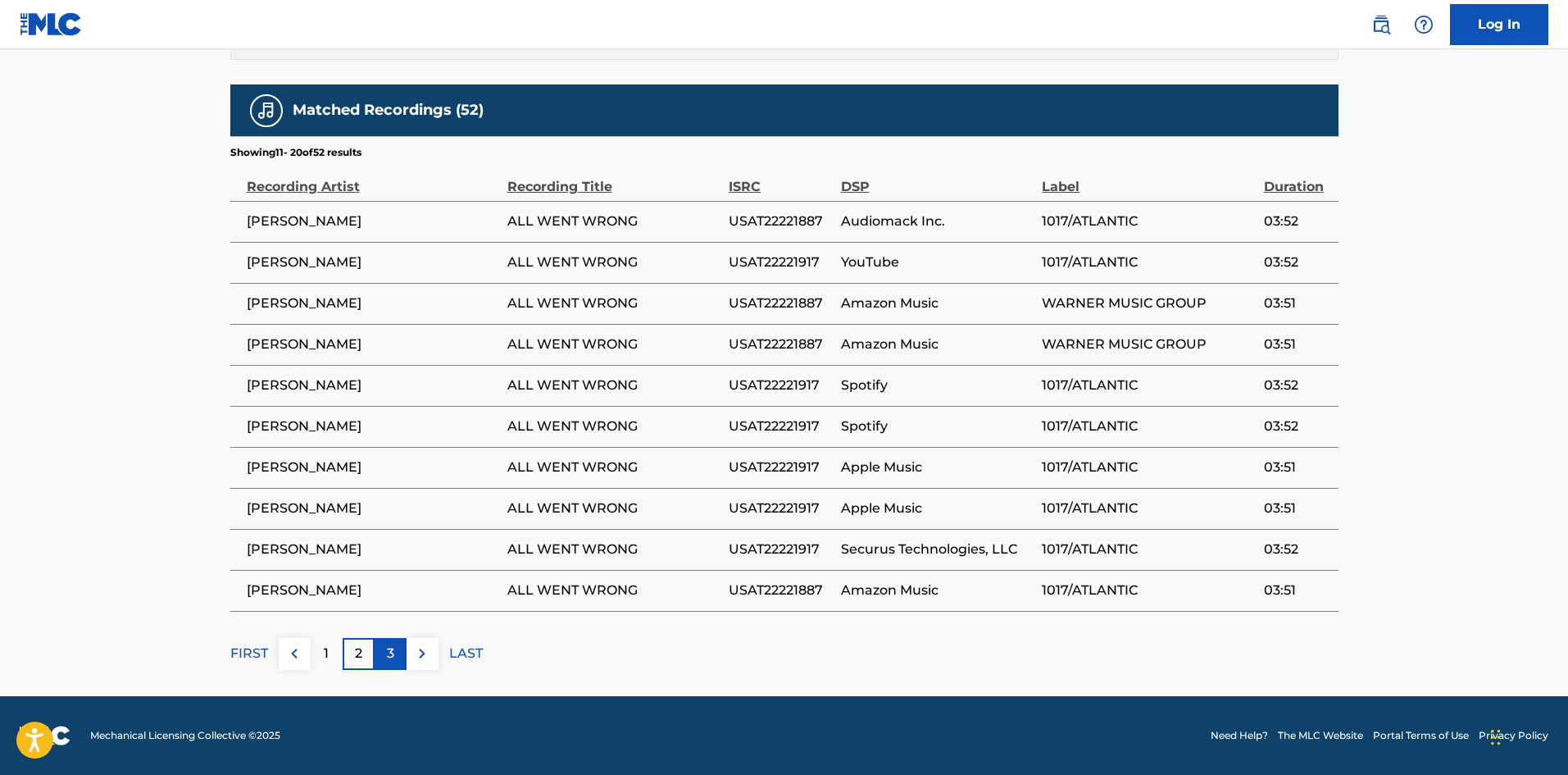
click at [393, 667] on div "3" at bounding box center [390, 654] width 32 height 32
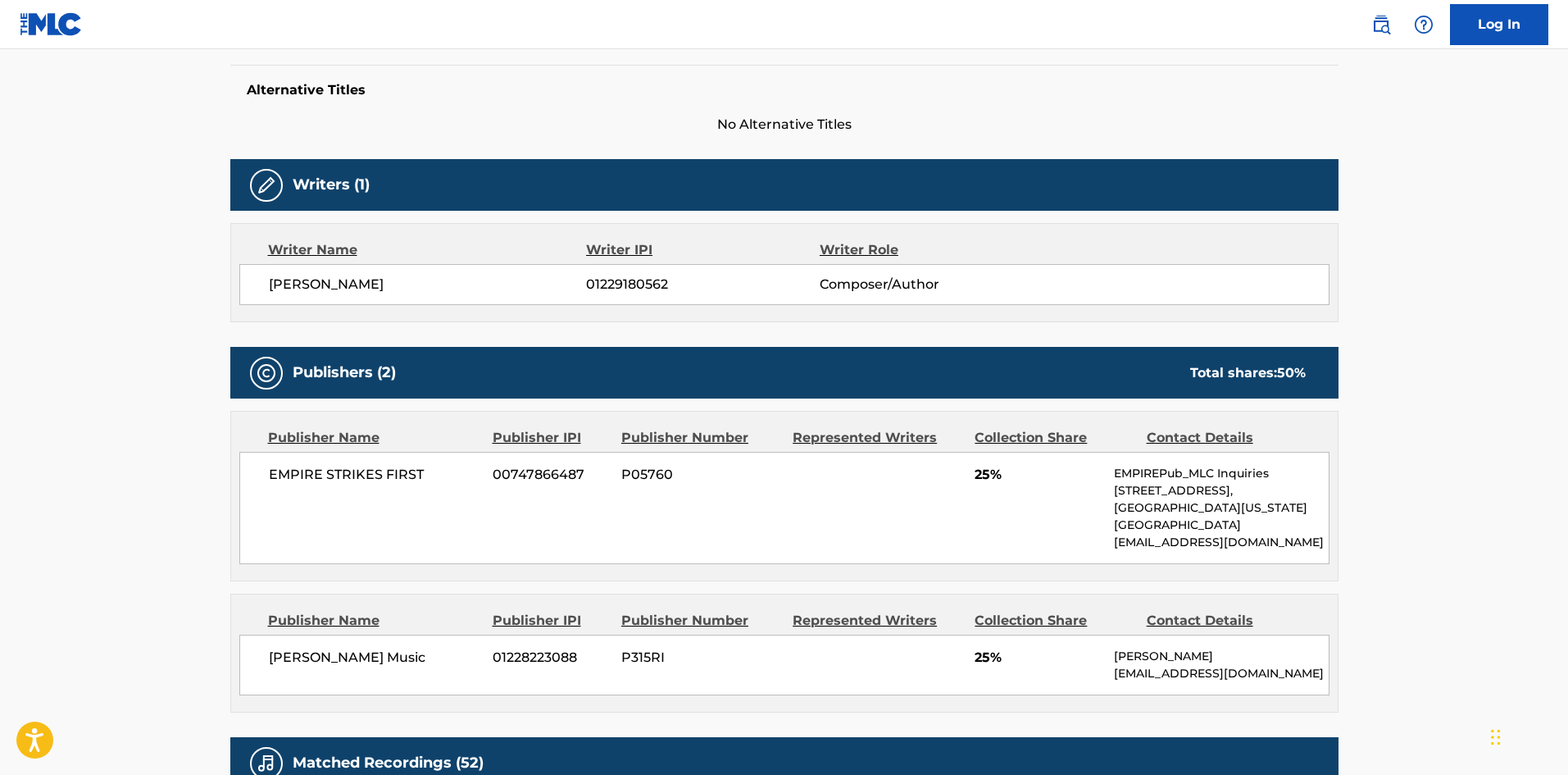
scroll to position [415, 0]
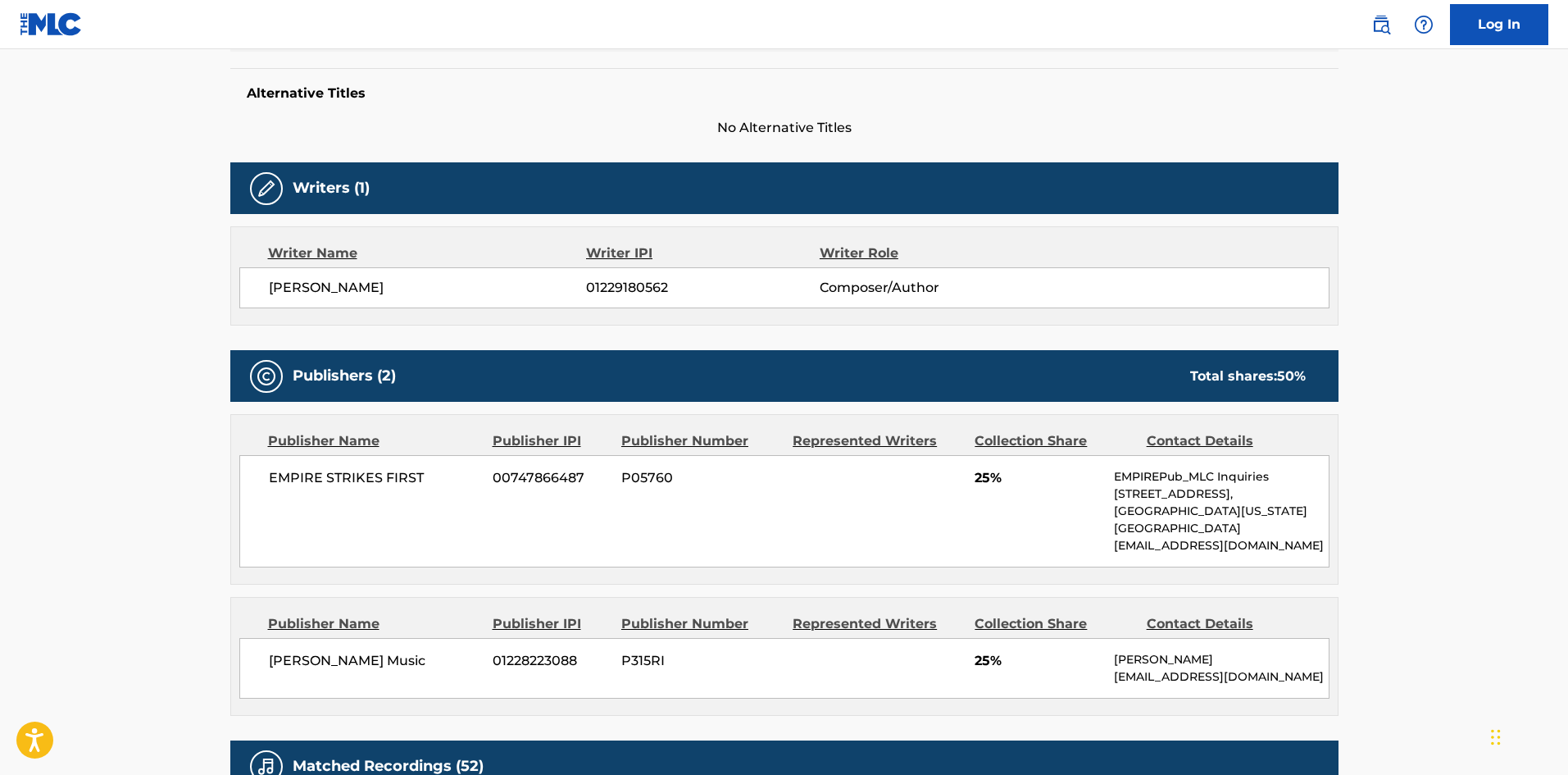
click at [272, 466] on div "EMPIRE STRIKES FIRST 00747866487 P05760 25% EMPIREPub_MLC Inquiries [STREET_ADD…" at bounding box center [784, 511] width 1090 height 112
drag, startPoint x: 272, startPoint y: 466, endPoint x: 411, endPoint y: 483, distance: 140.0
click at [411, 483] on div "EMPIRE STRIKES FIRST 00747866487 P05760 25% EMPIREPub_MLC Inquiries [STREET_ADD…" at bounding box center [784, 511] width 1090 height 112
copy span "EMPIRE STRIKES FIRST"
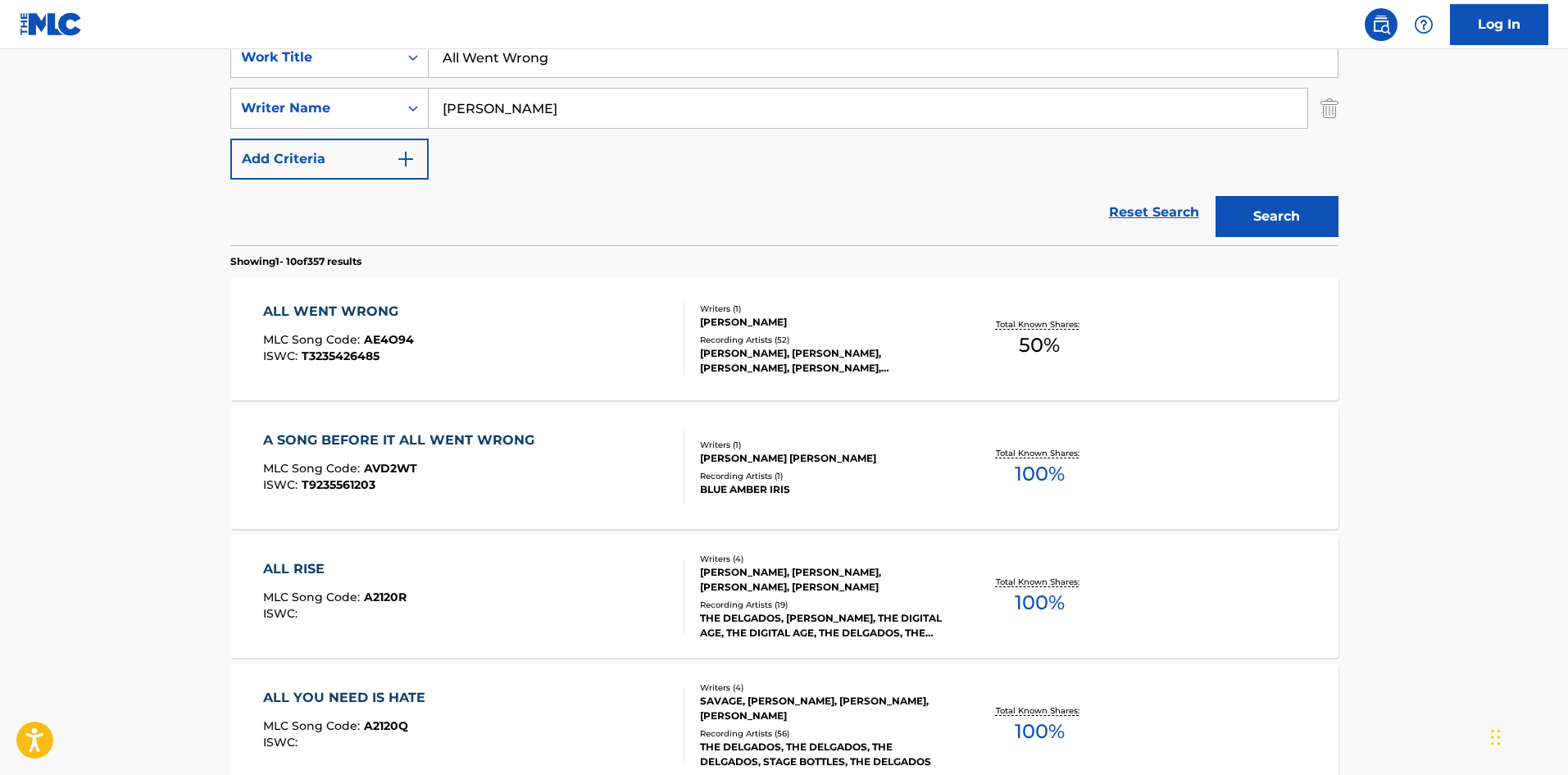
click at [639, 47] on nav "Log In" at bounding box center [784, 24] width 1568 height 49
click at [635, 51] on input "All Went Wrong" at bounding box center [882, 57] width 909 height 39
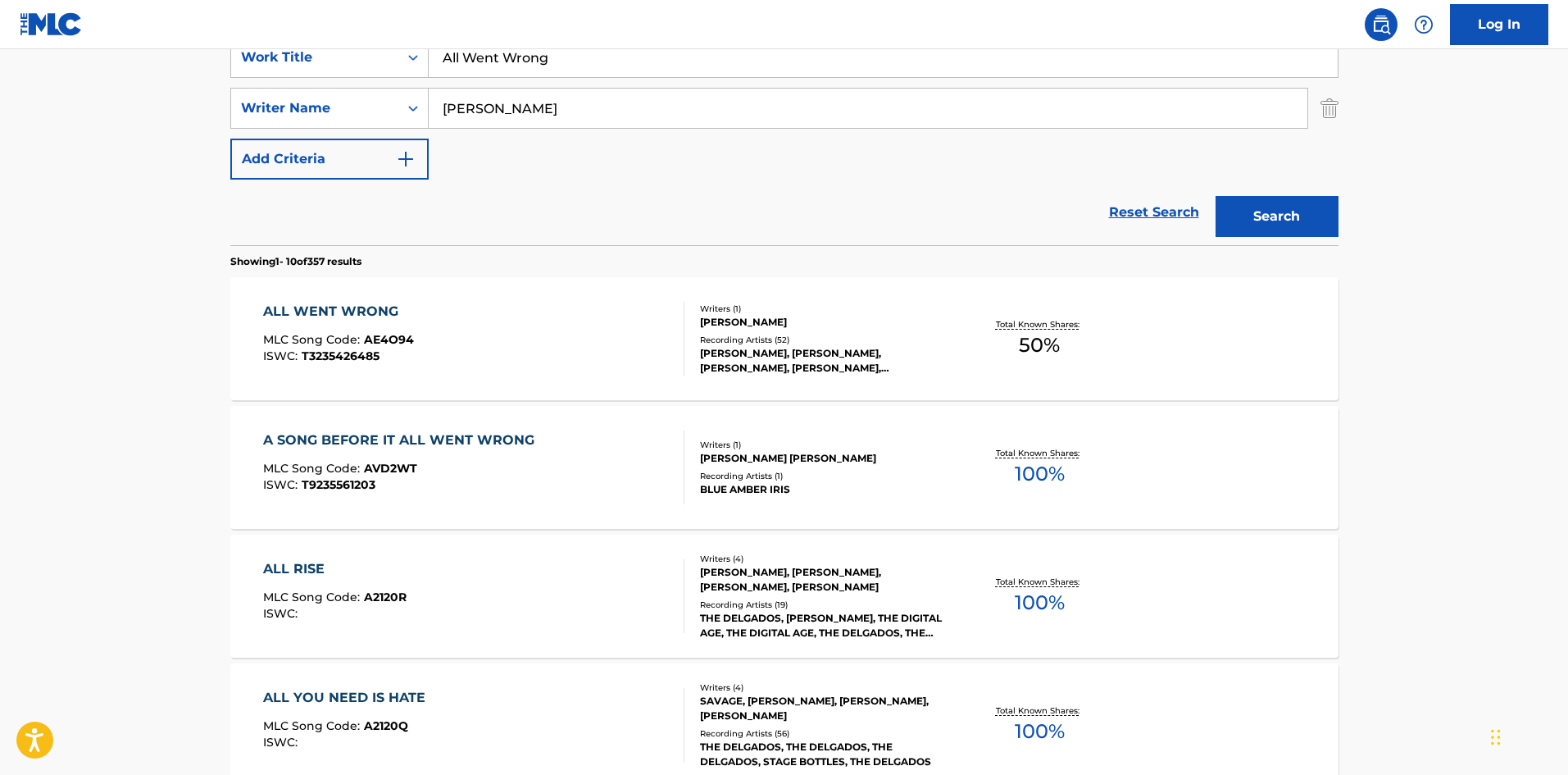
click at [635, 51] on input "All Went Wrong" at bounding box center [882, 57] width 909 height 39
paste input "Sneeze"
type input "Sneeze Wrong"
click at [626, 108] on input "[PERSON_NAME]" at bounding box center [867, 108] width 878 height 39
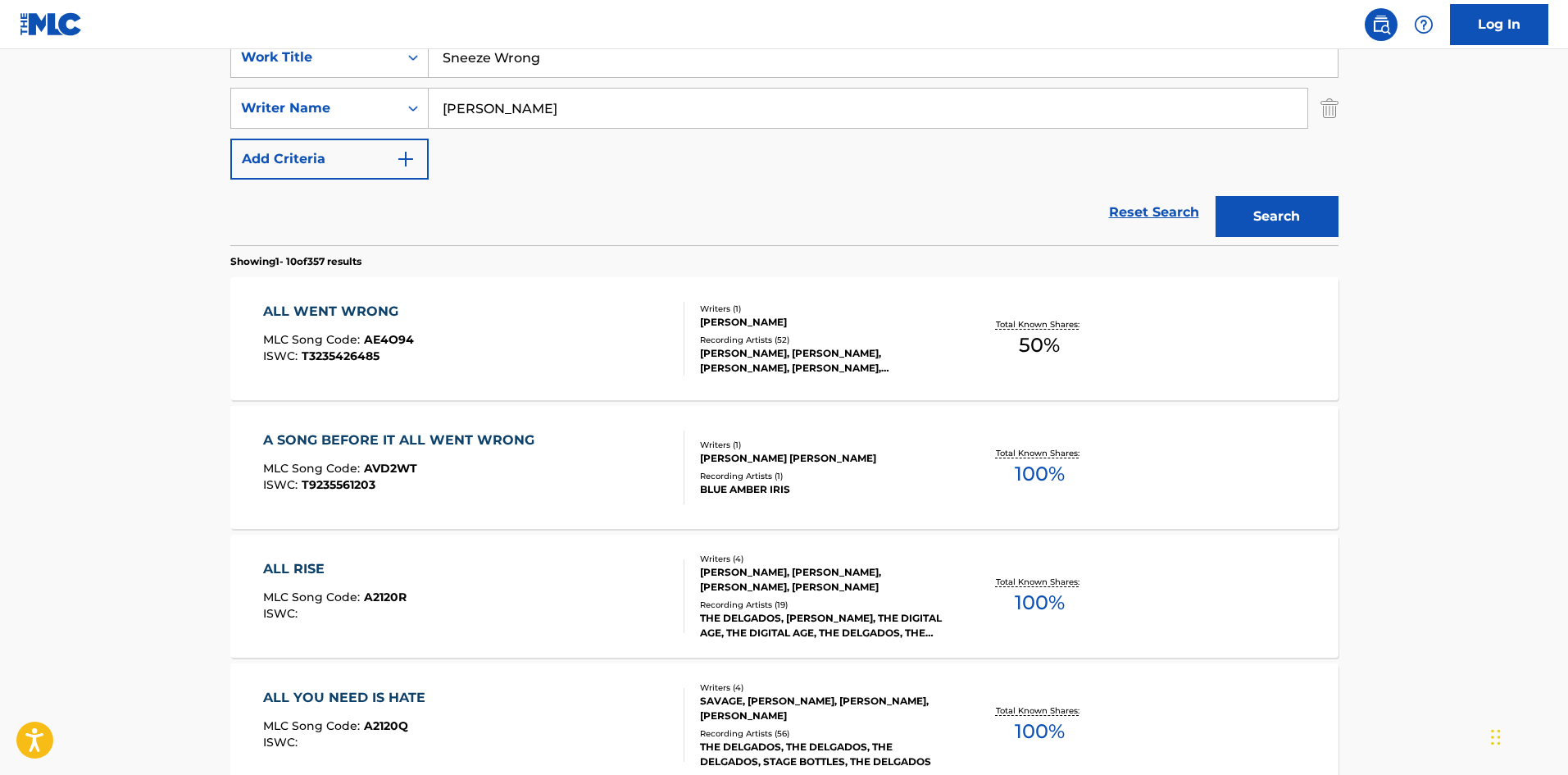
paste input "LAY"
type input "LAY"
click at [1290, 222] on button "Search" at bounding box center [1277, 216] width 123 height 41
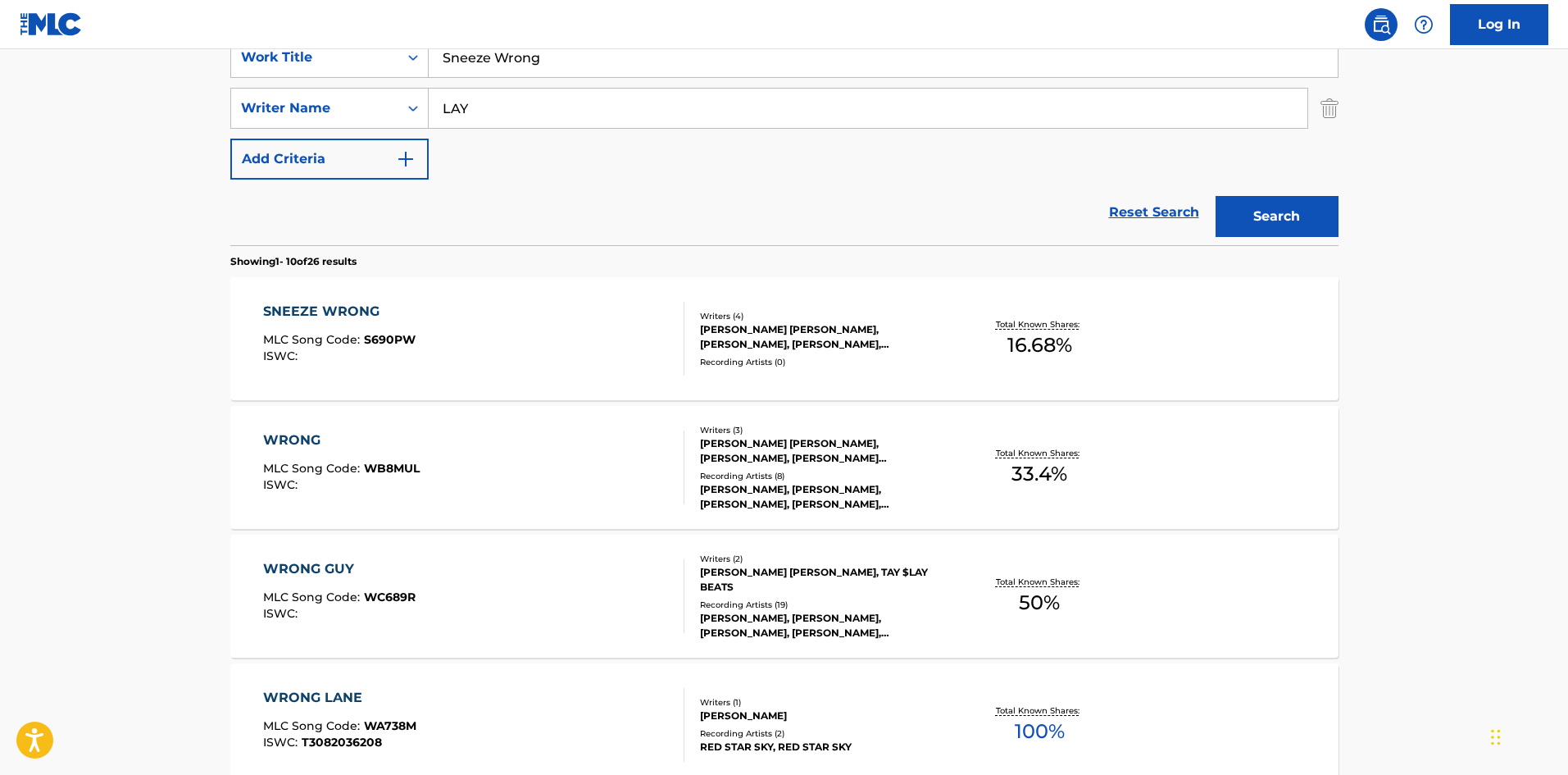
click at [442, 338] on div "SNEEZE WRONG MLC Song Code : S690PW ISWC :" at bounding box center [474, 339] width 421 height 74
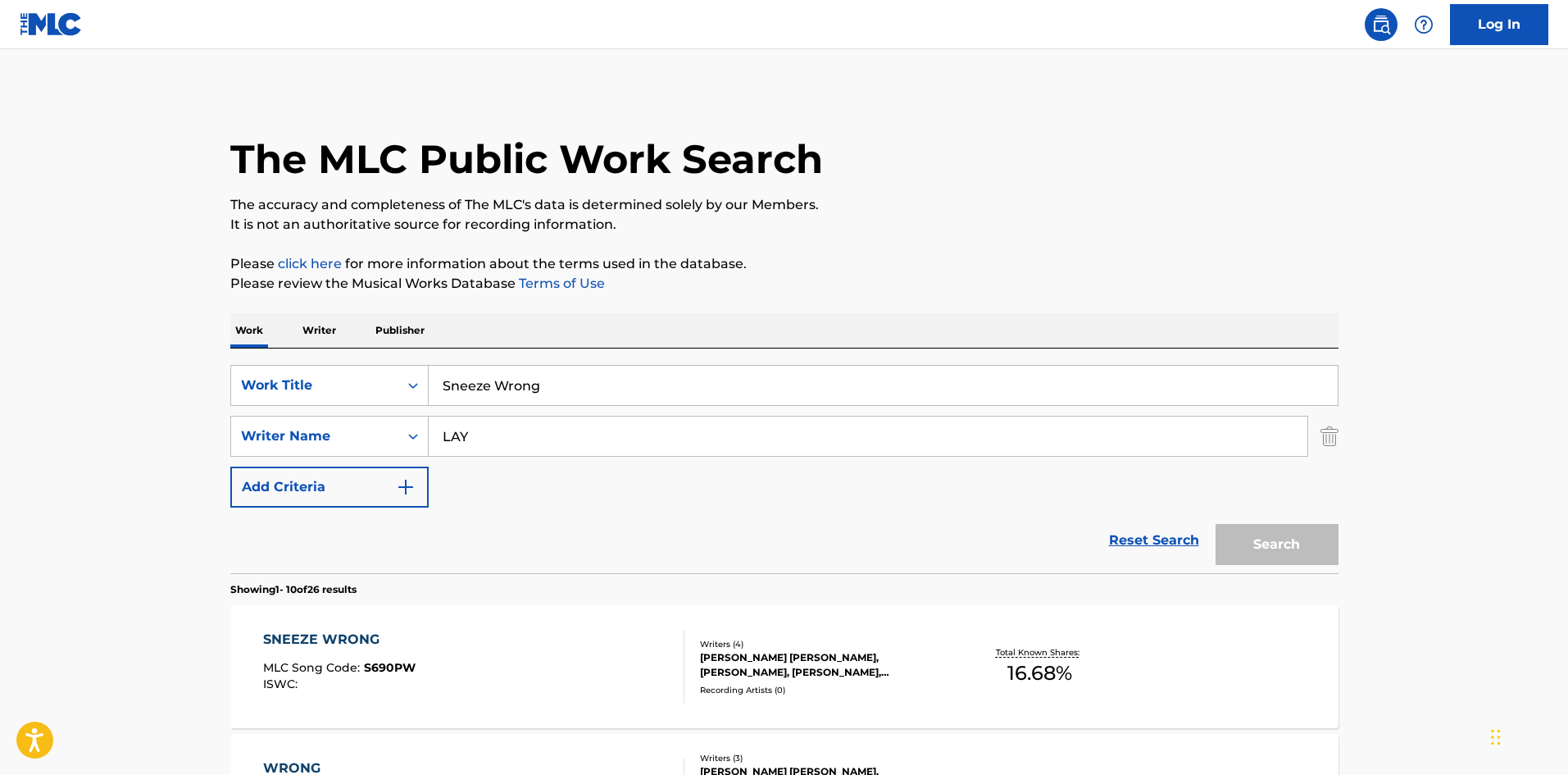
scroll to position [328, 0]
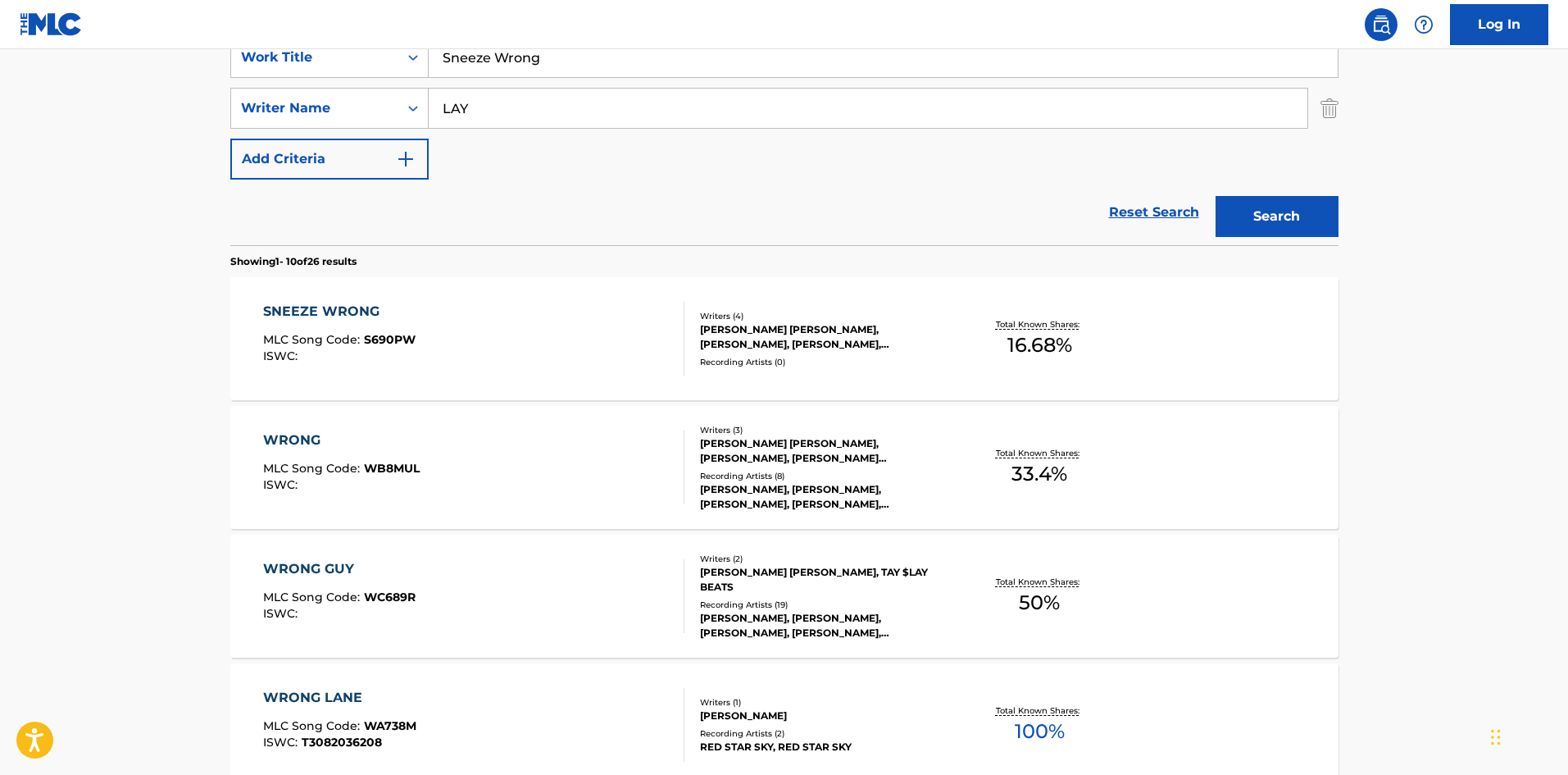
click at [600, 64] on input "Sneeze Wrong" at bounding box center [882, 57] width 909 height 39
paste input "Rehab"
type input "Rehab"
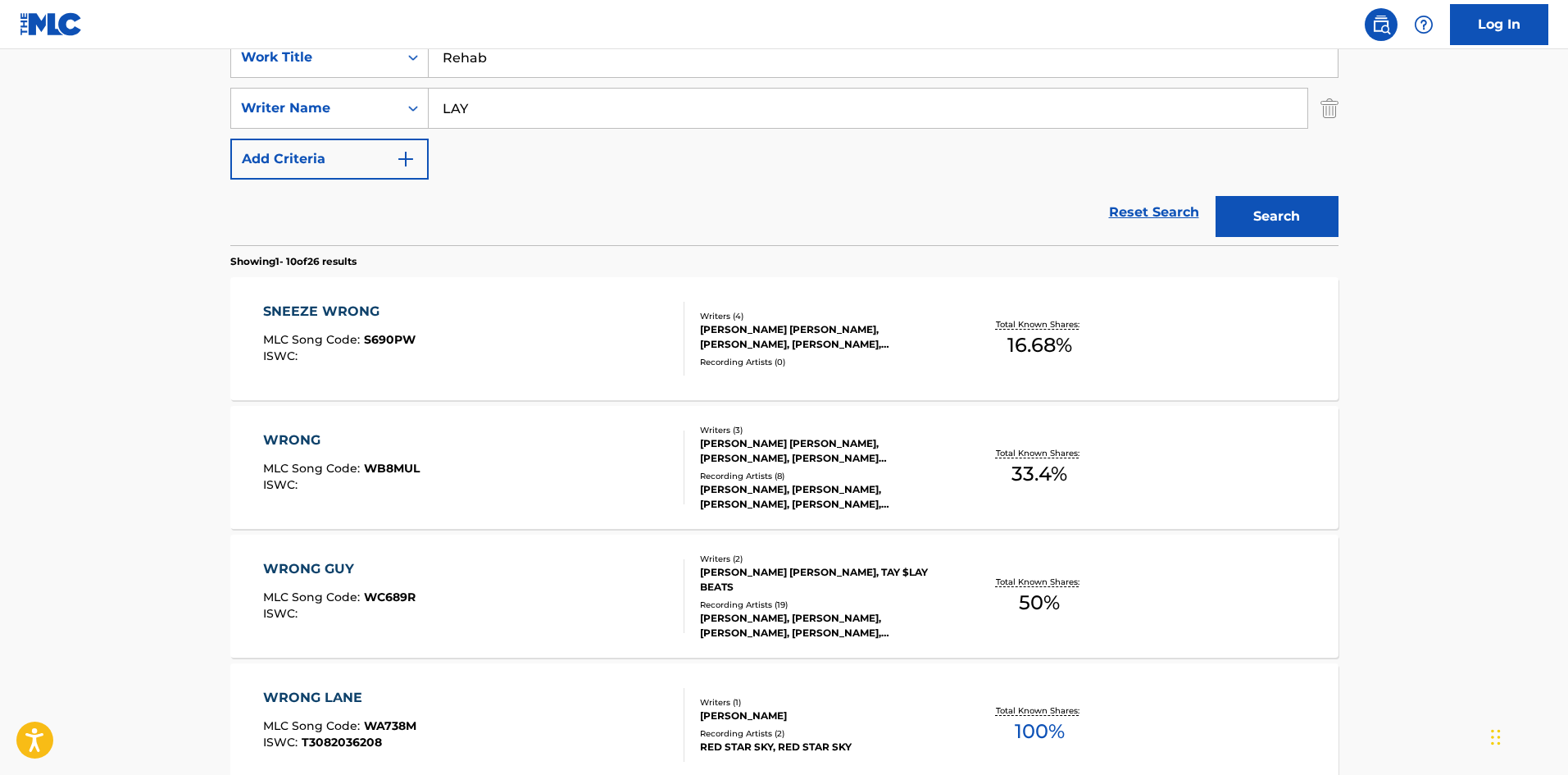
click at [651, 96] on input "LAY" at bounding box center [867, 108] width 878 height 39
paste input "[PERSON_NAME]"
type input "[PERSON_NAME]"
click at [1311, 228] on button "Search" at bounding box center [1277, 216] width 123 height 41
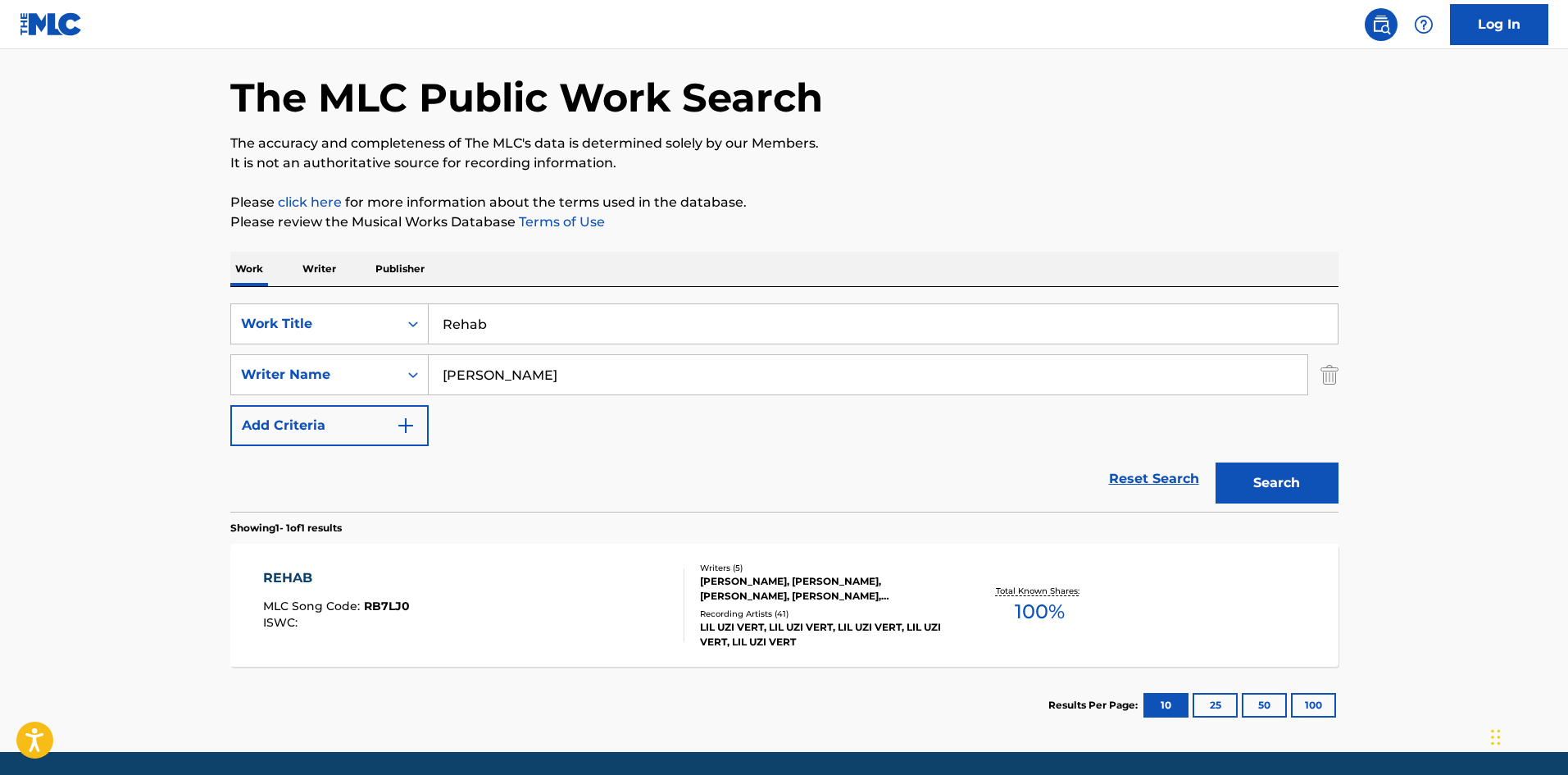
scroll to position [117, 0]
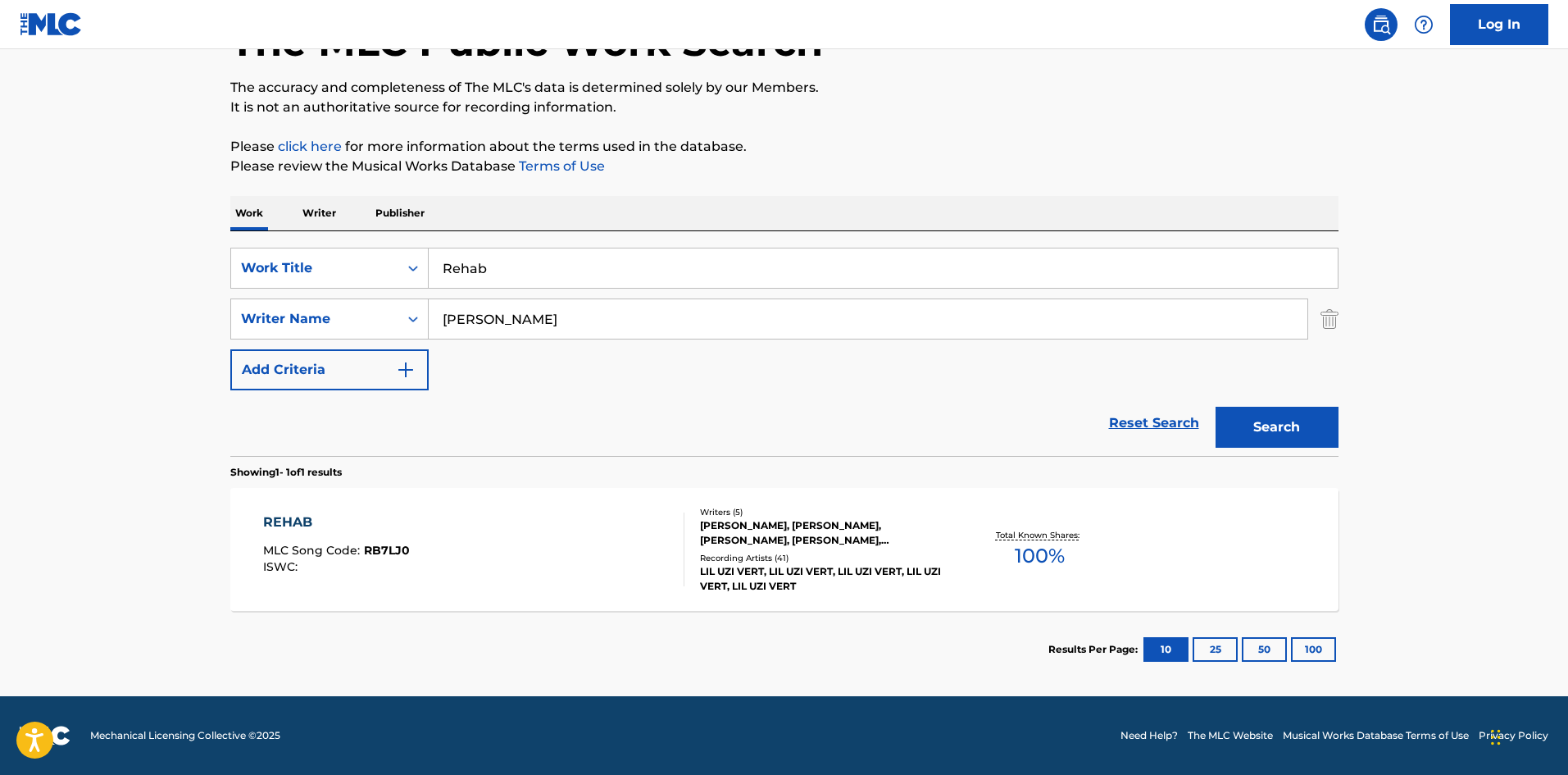
click at [472, 536] on div "REHAB MLC Song Code : RB7LJ0 ISWC :" at bounding box center [474, 549] width 421 height 74
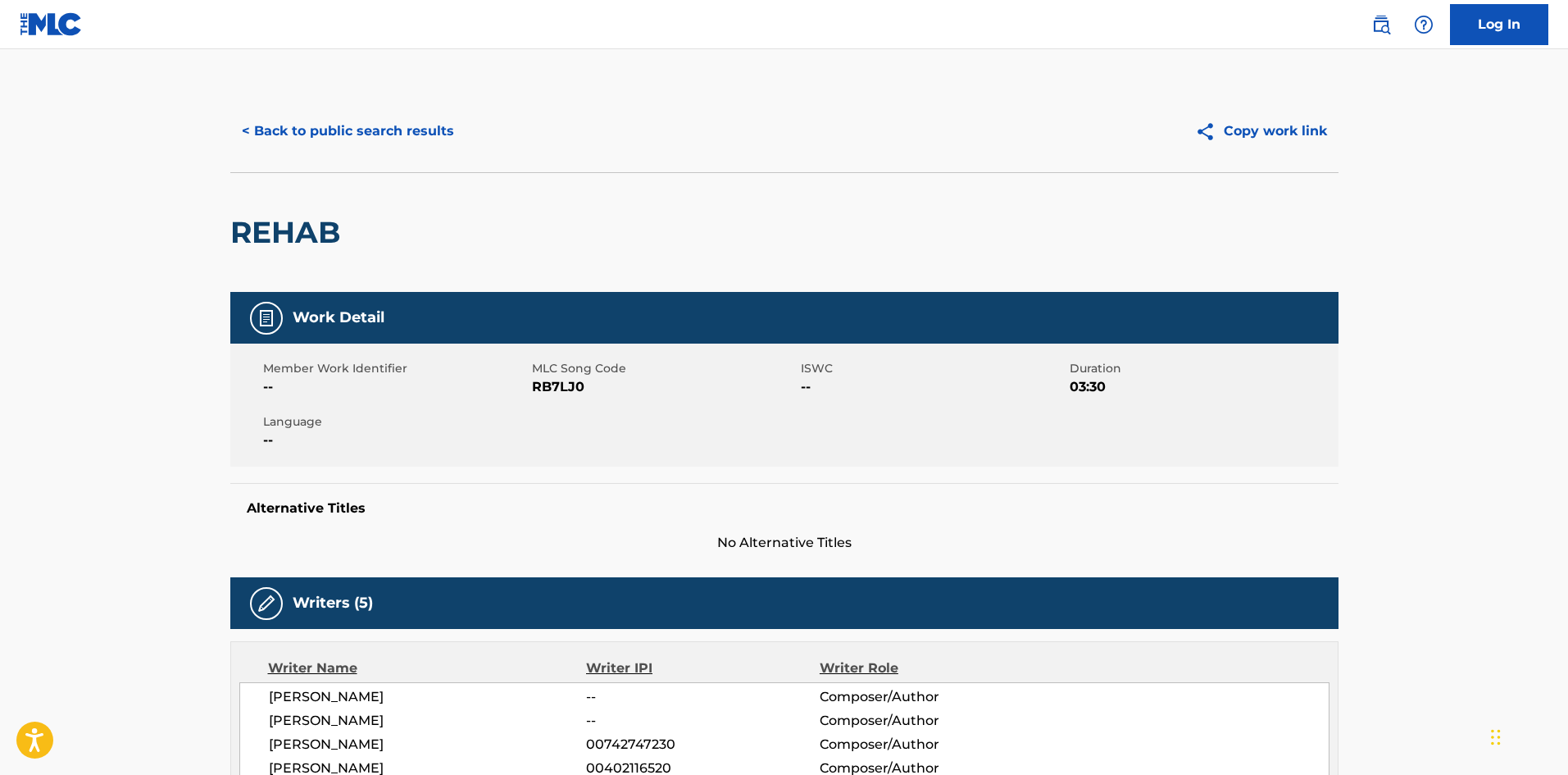
scroll to position [24, 0]
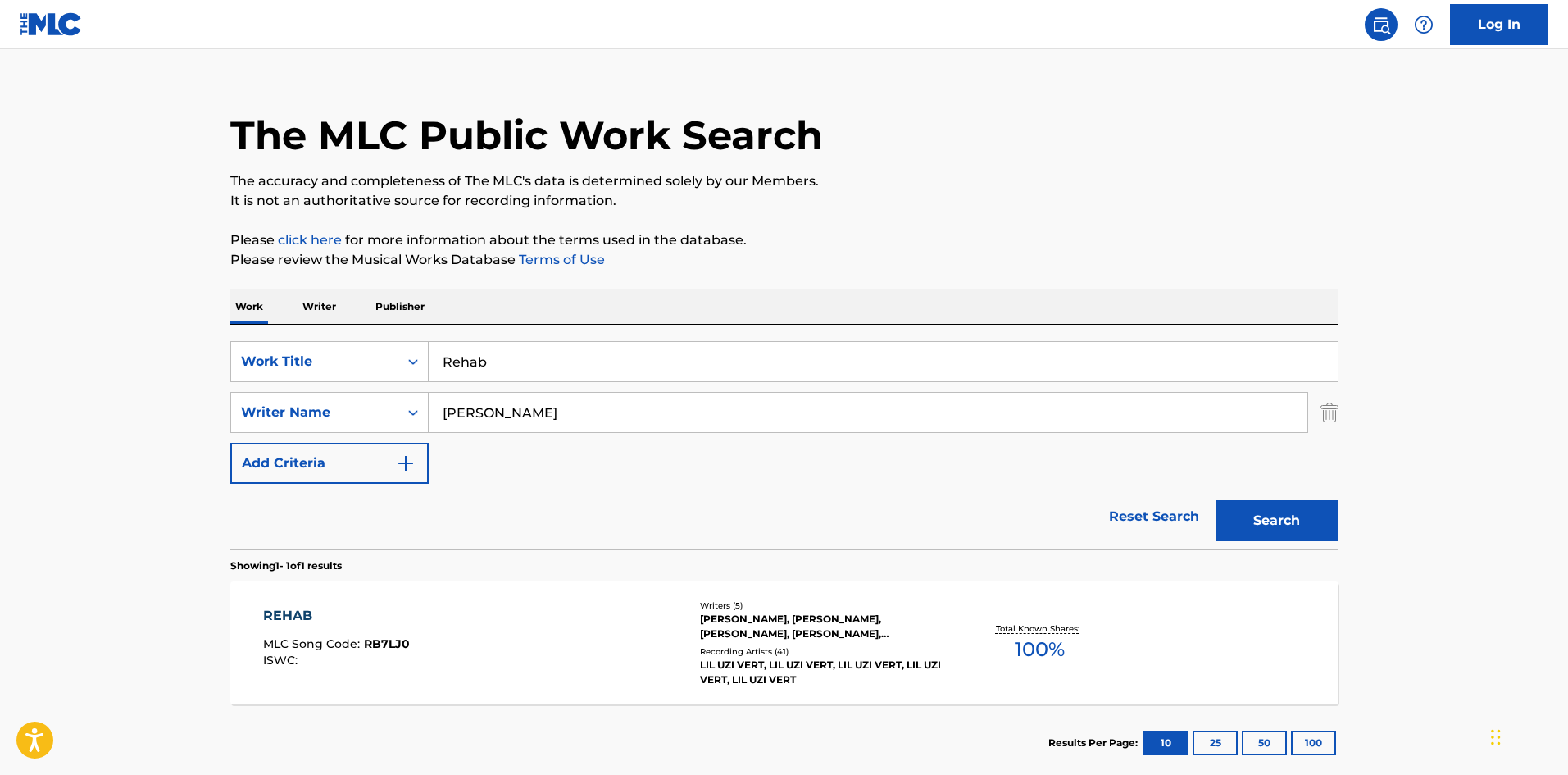
drag, startPoint x: 593, startPoint y: 313, endPoint x: 585, endPoint y: 361, distance: 48.7
click at [593, 313] on div "Work Writer Publisher" at bounding box center [784, 307] width 1108 height 34
click at [584, 365] on input "Rehab" at bounding box center [882, 361] width 909 height 39
paste input "[US_STATE]"
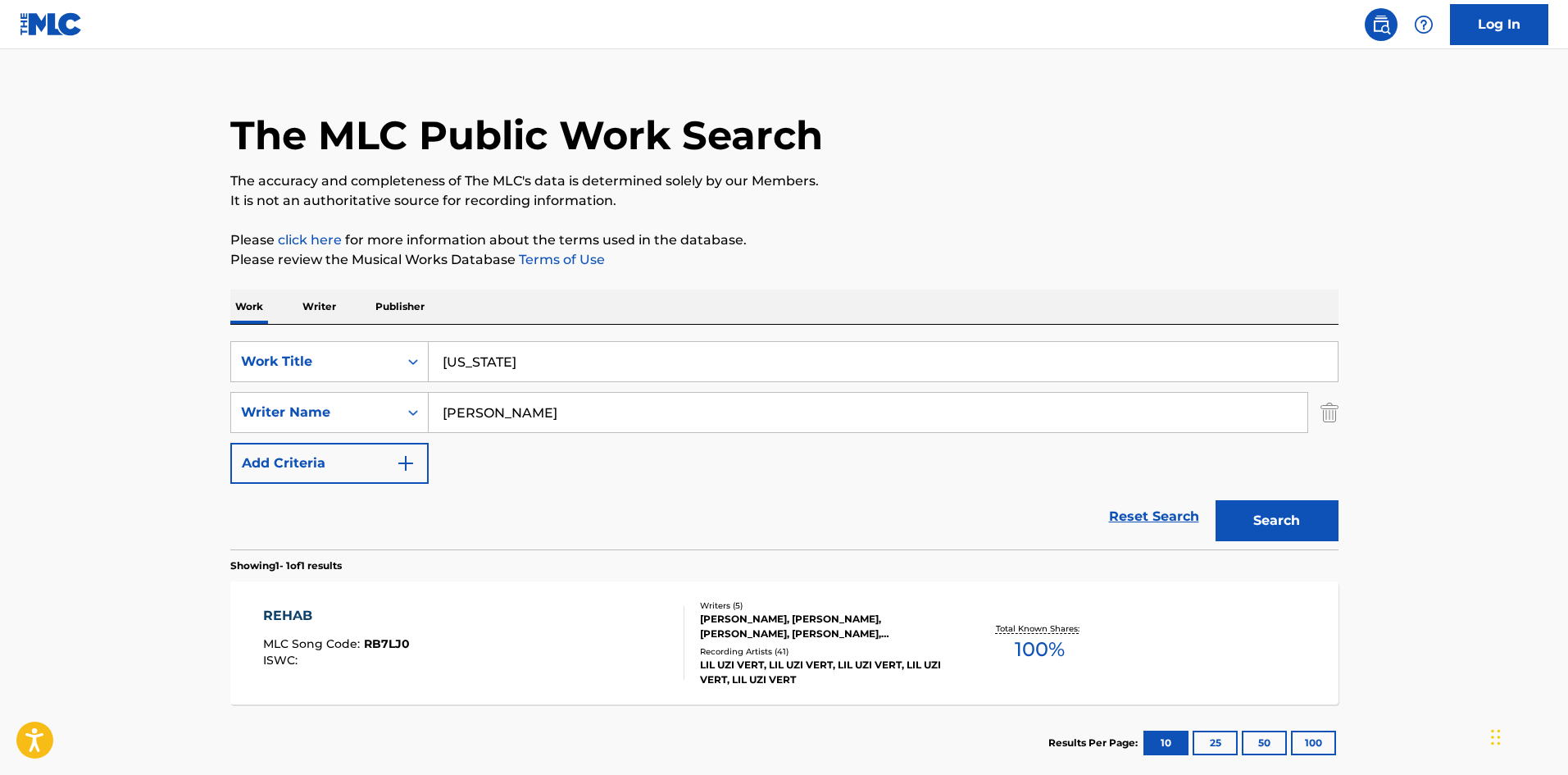
type input "[US_STATE]"
click at [538, 411] on input "[PERSON_NAME]" at bounding box center [867, 411] width 878 height 39
paste input "[PERSON_NAME]"
drag, startPoint x: 514, startPoint y: 416, endPoint x: 414, endPoint y: 412, distance: 100.1
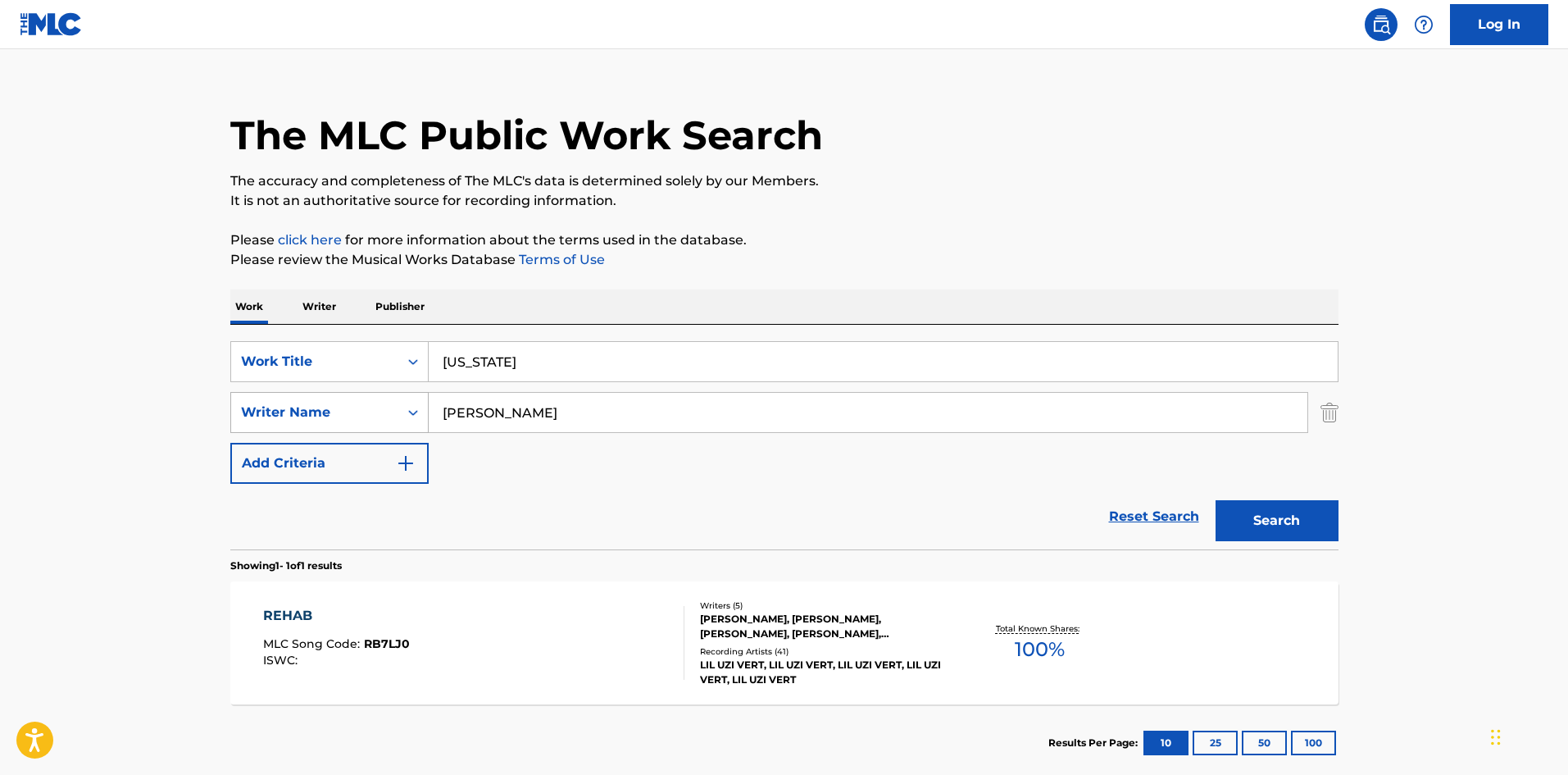
click at [414, 412] on div "SearchWithCriteria7cafeafe-a1fa-4b85-bbe6-17401c6cae32 Writer Name [PERSON_NAME]" at bounding box center [784, 412] width 1108 height 41
type input "[PERSON_NAME]"
click at [1216, 500] on button "Search" at bounding box center [1277, 520] width 123 height 41
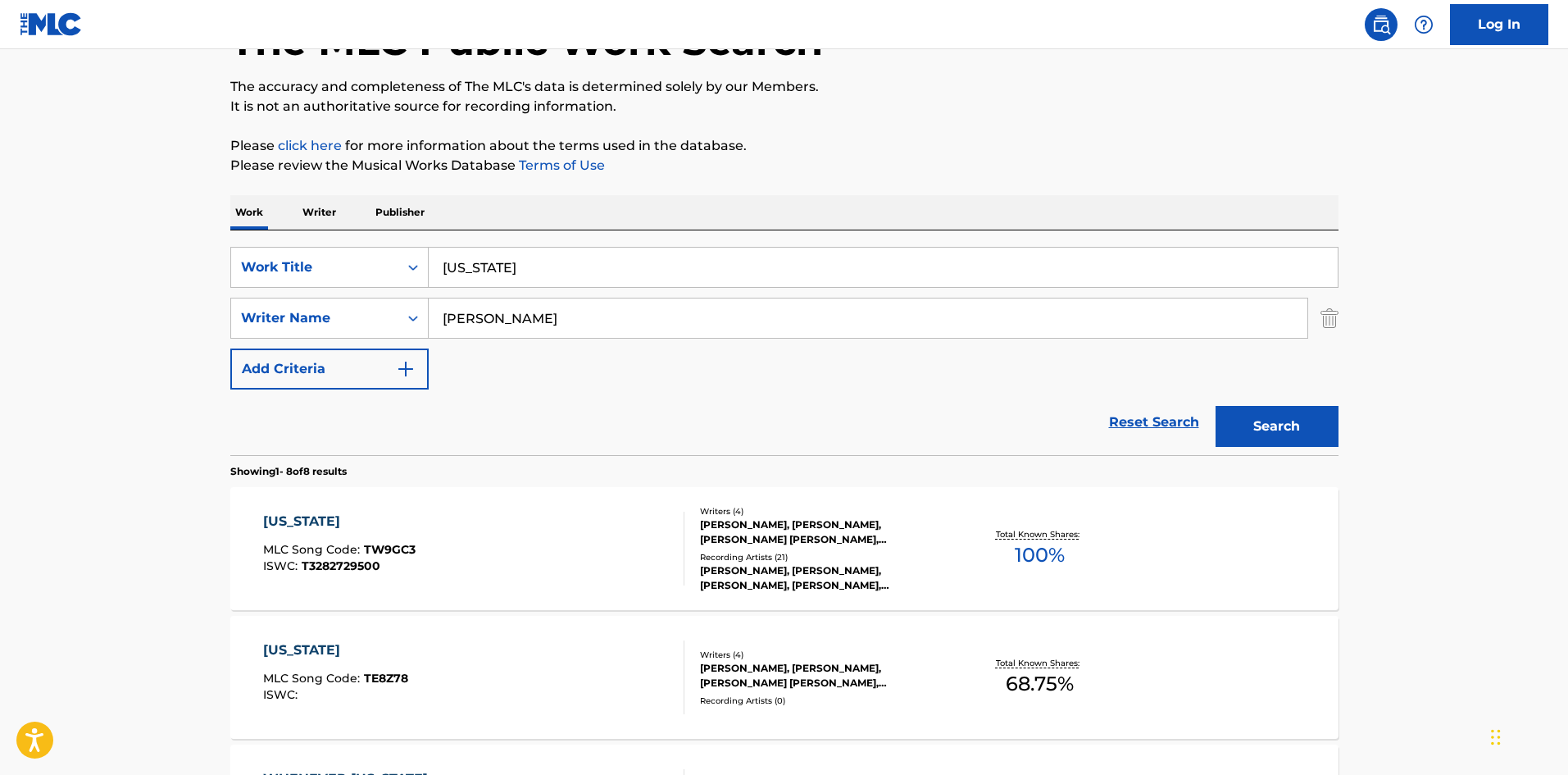
scroll to position [246, 0]
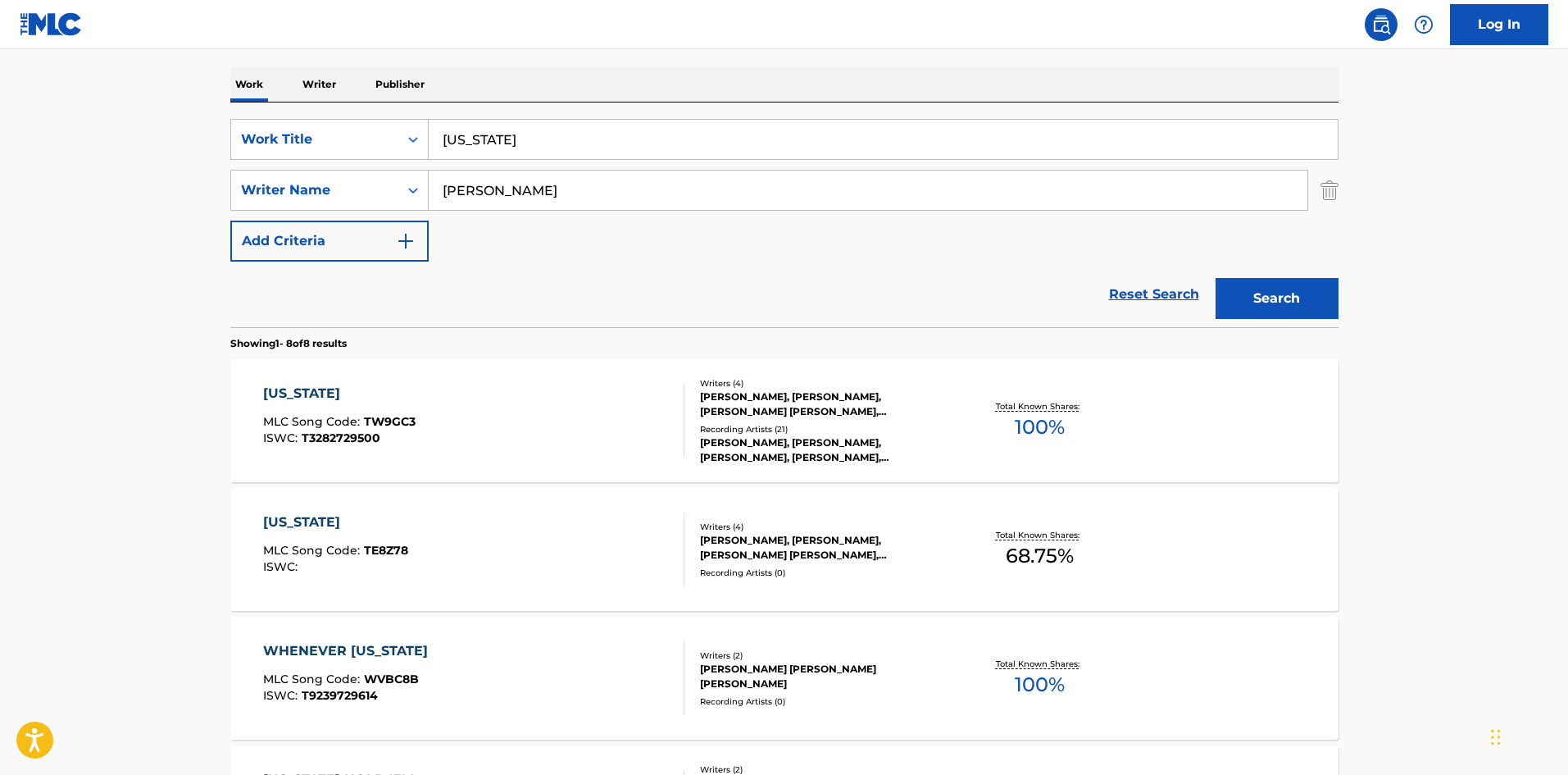
click at [512, 419] on div "[US_STATE] MLC Song Code : TW9GC3 ISWC : T3282729500" at bounding box center [474, 420] width 421 height 74
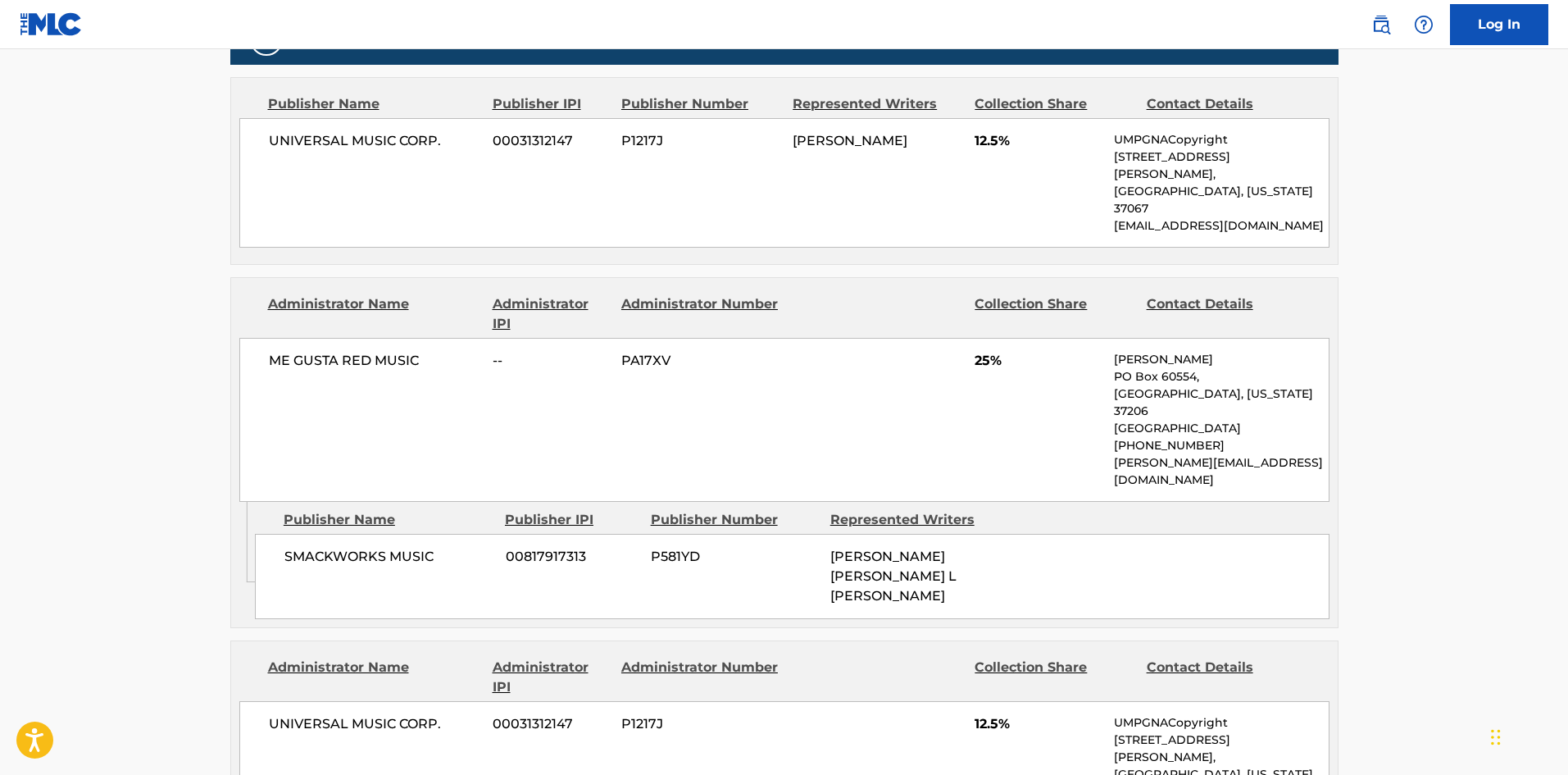
scroll to position [820, 0]
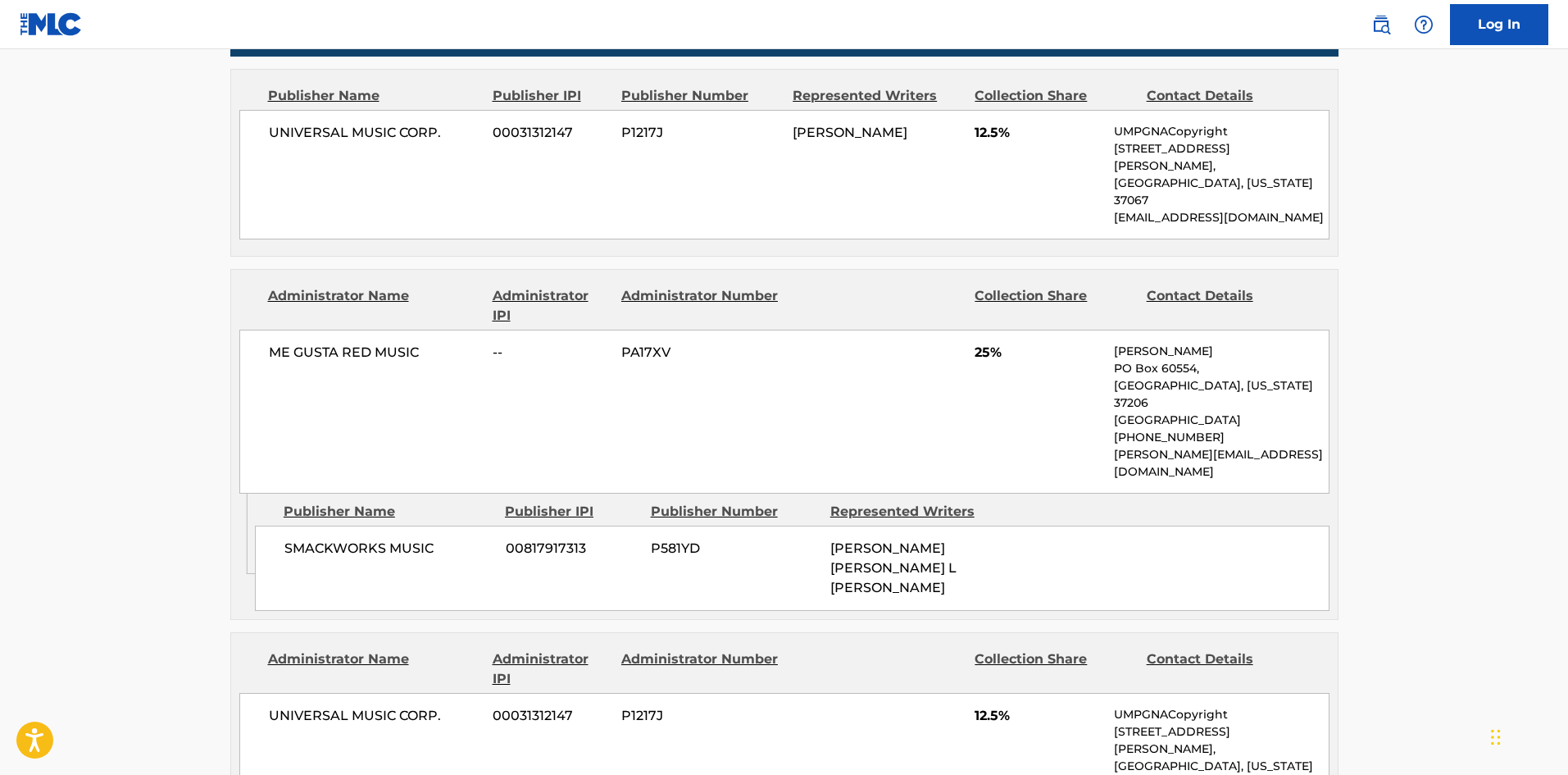
click at [286, 538] on span "SMACKWORKS MUSIC" at bounding box center [388, 548] width 209 height 20
drag, startPoint x: 286, startPoint y: 487, endPoint x: 396, endPoint y: 469, distance: 111.5
click at [396, 525] on div "SMACKWORKS MUSIC 00817917313 P581YD [PERSON_NAME] [PERSON_NAME] L [PERSON_NAME]" at bounding box center [791, 567] width 1075 height 85
copy span "SMACKWORKS MUSIC"
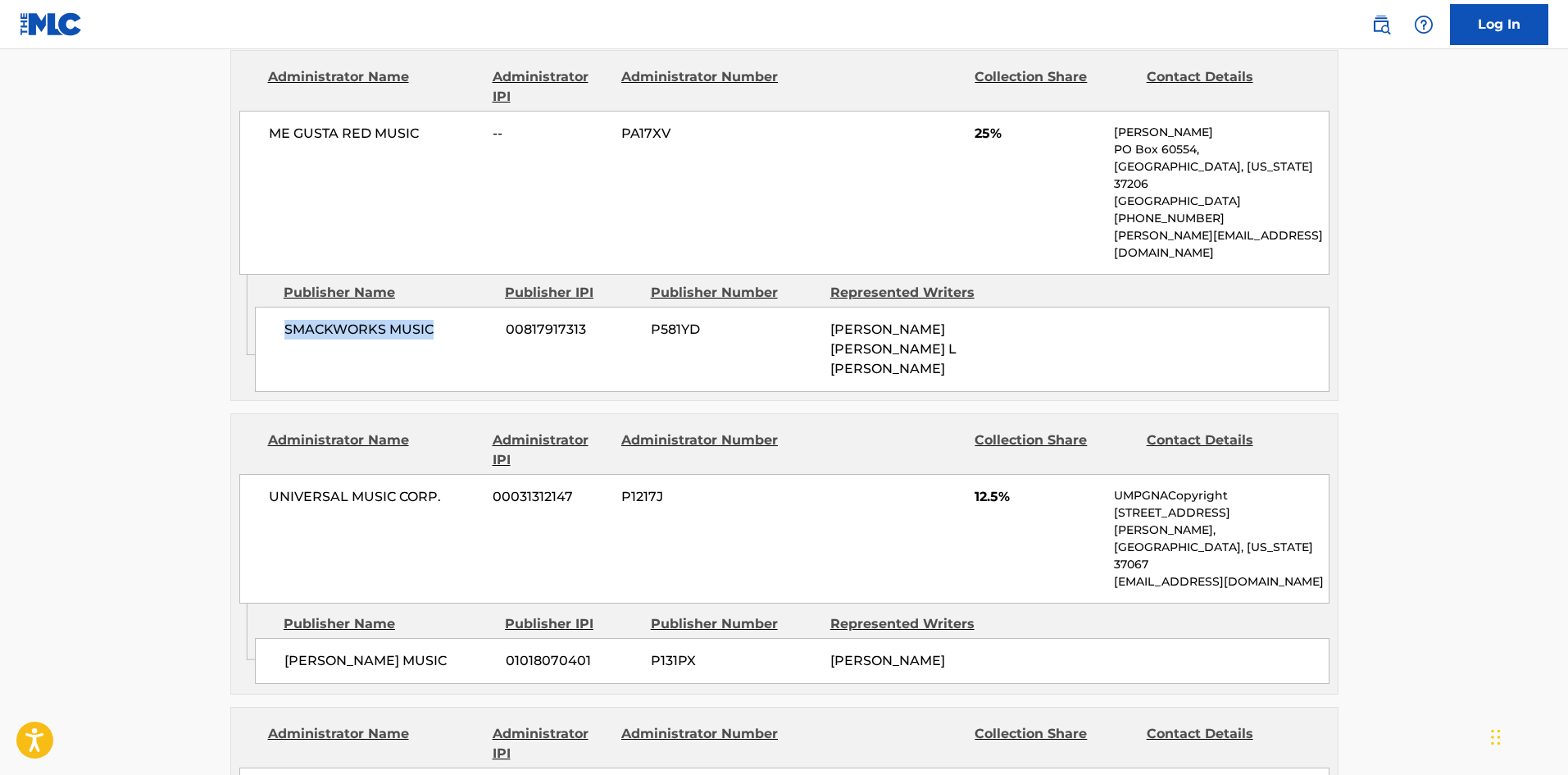
scroll to position [1149, 0]
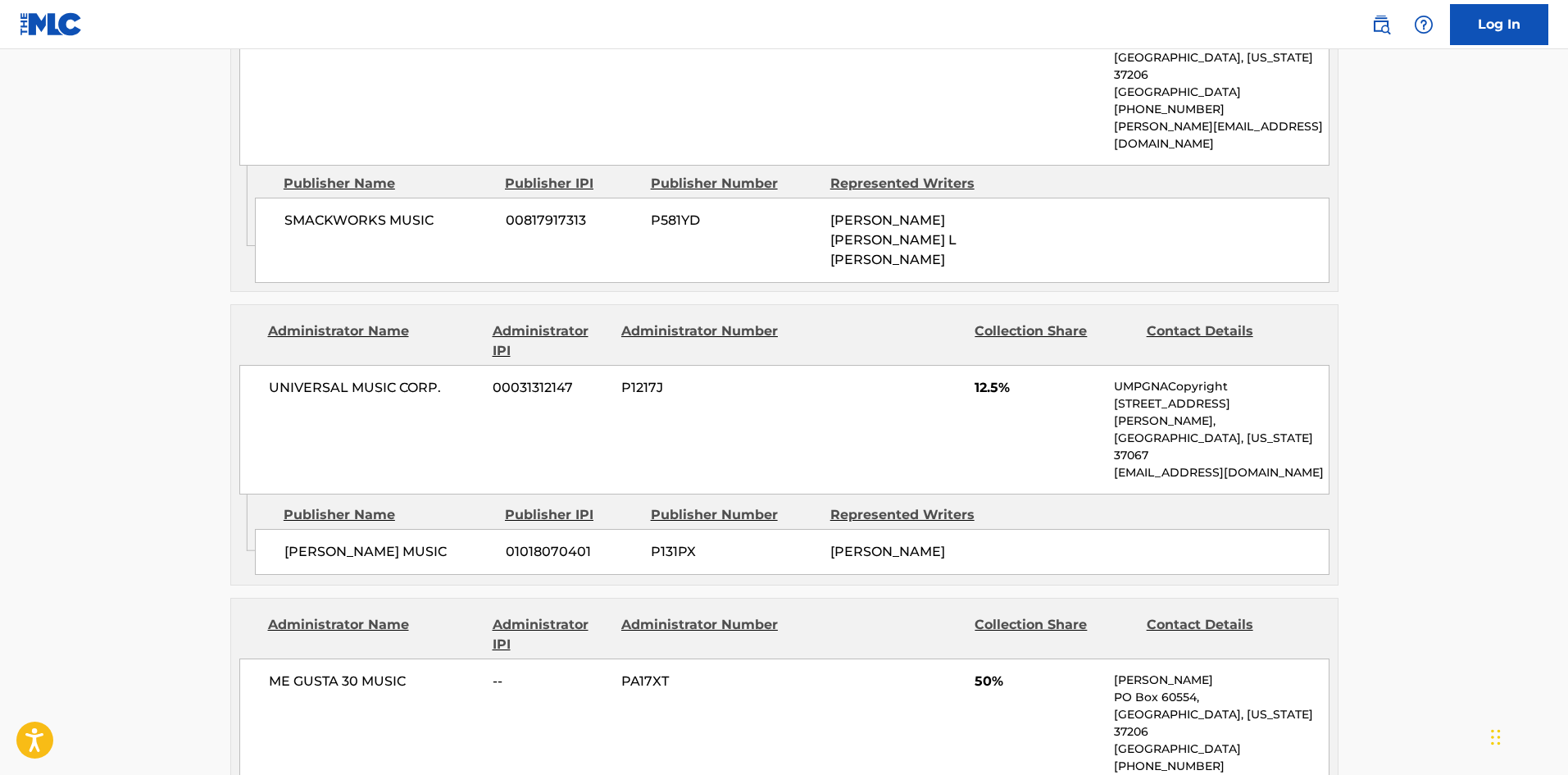
click at [300, 542] on span "[PERSON_NAME] MUSIC" at bounding box center [388, 552] width 209 height 20
drag, startPoint x: 300, startPoint y: 428, endPoint x: 433, endPoint y: 424, distance: 133.1
click at [433, 542] on span "[PERSON_NAME] MUSIC" at bounding box center [388, 552] width 209 height 20
copy span "[PERSON_NAME] MUSIC"
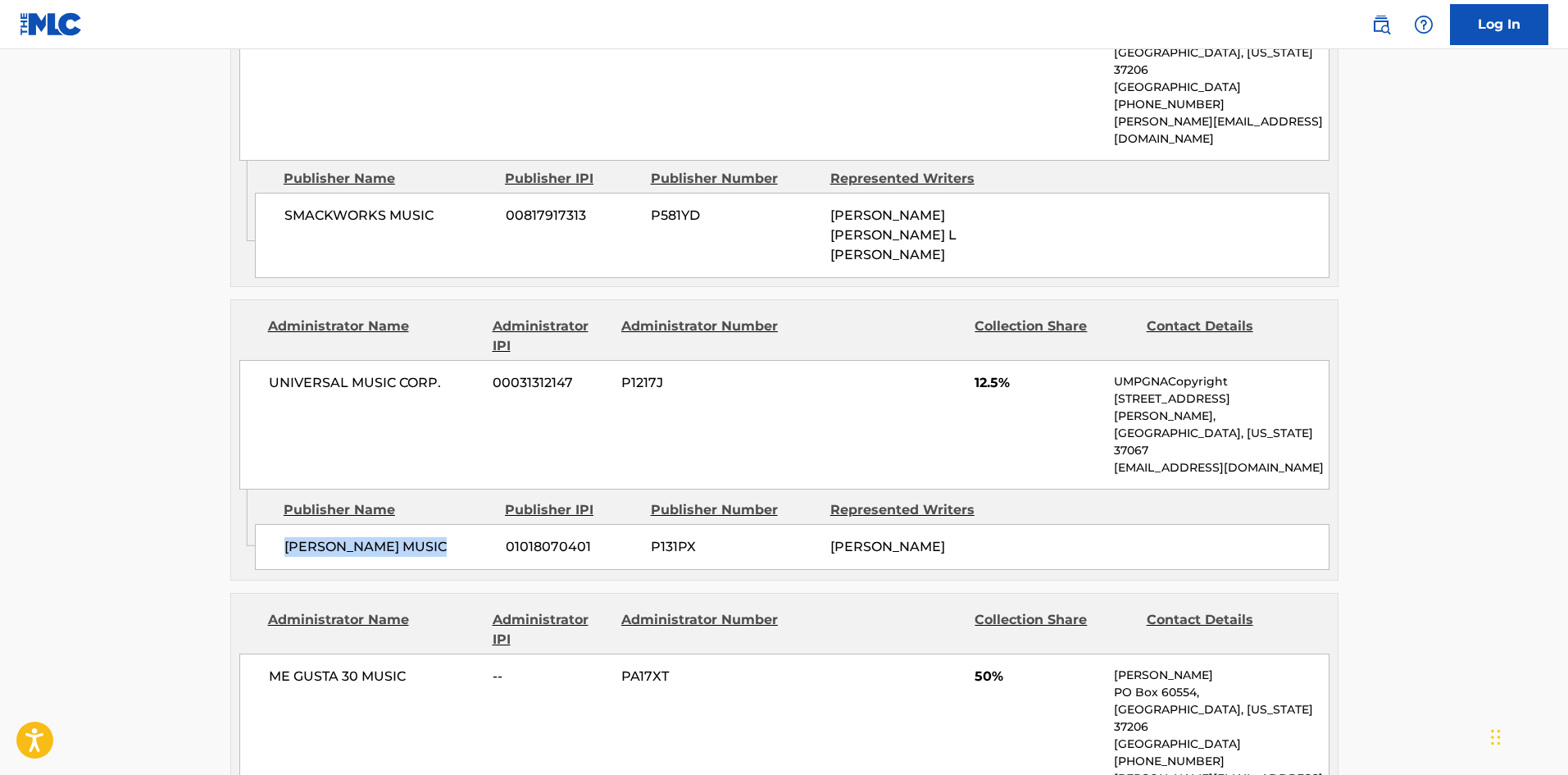
scroll to position [1394, 0]
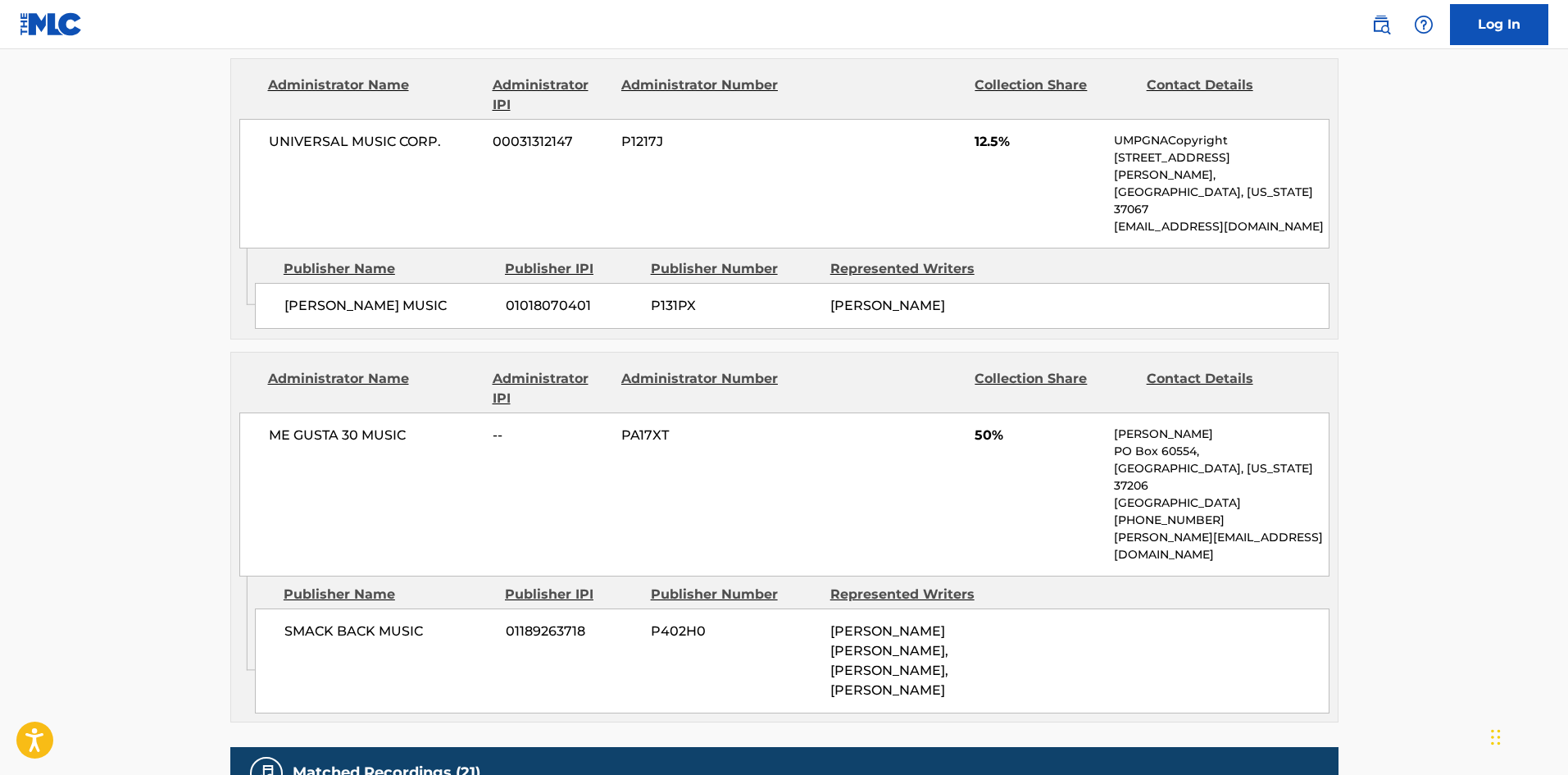
click at [288, 621] on span "SMACK BACK MUSIC" at bounding box center [388, 631] width 209 height 20
drag, startPoint x: 288, startPoint y: 472, endPoint x: 542, endPoint y: 126, distance: 429.2
click at [404, 608] on div "SMACK BACK MUSIC 01189263718 P402H0 [PERSON_NAME] [PERSON_NAME], [PERSON_NAME],…" at bounding box center [791, 660] width 1075 height 105
copy span "SMACK BACK MUSIC"
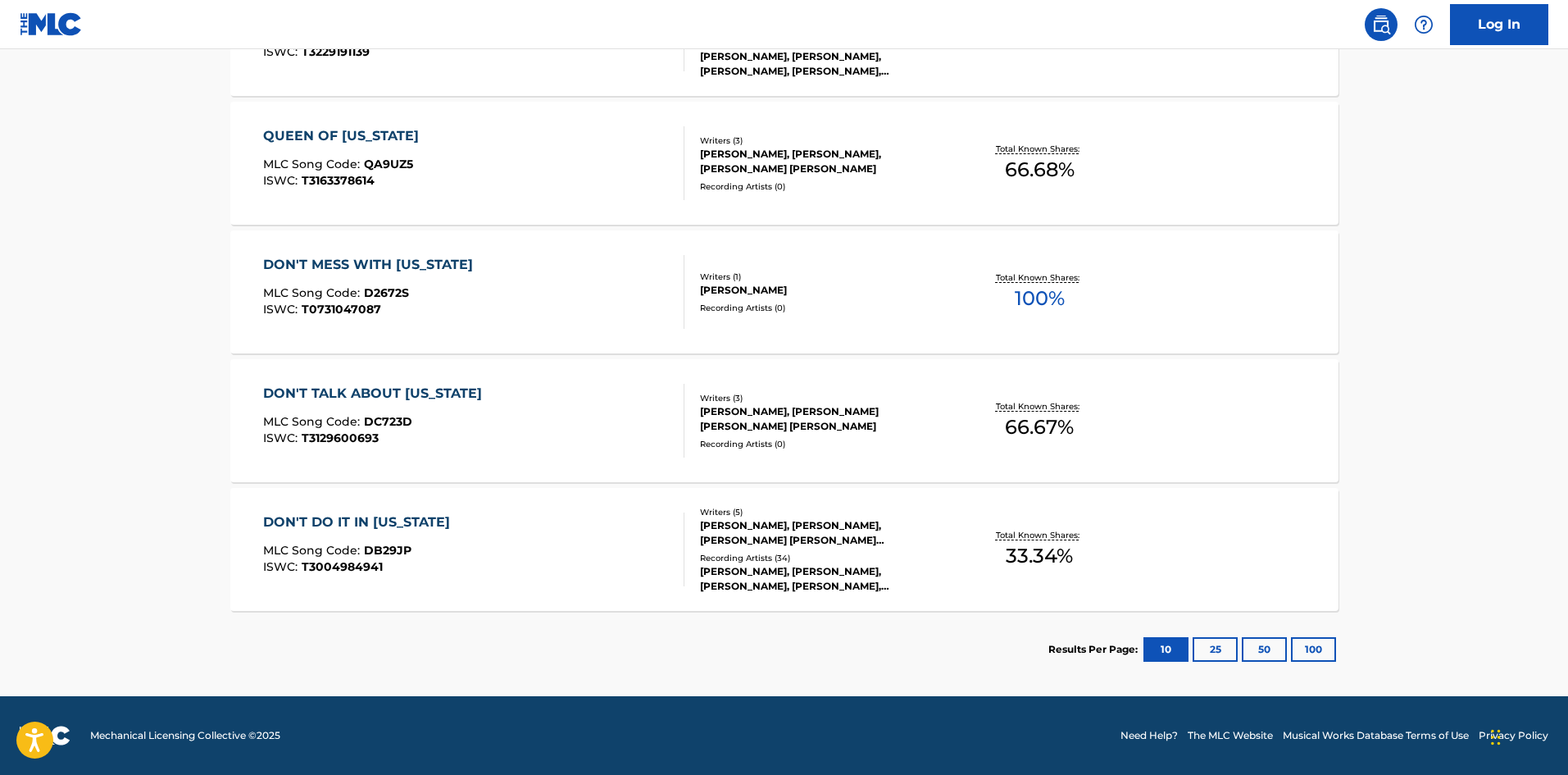
scroll to position [246, 0]
